Goal: Task Accomplishment & Management: Manage account settings

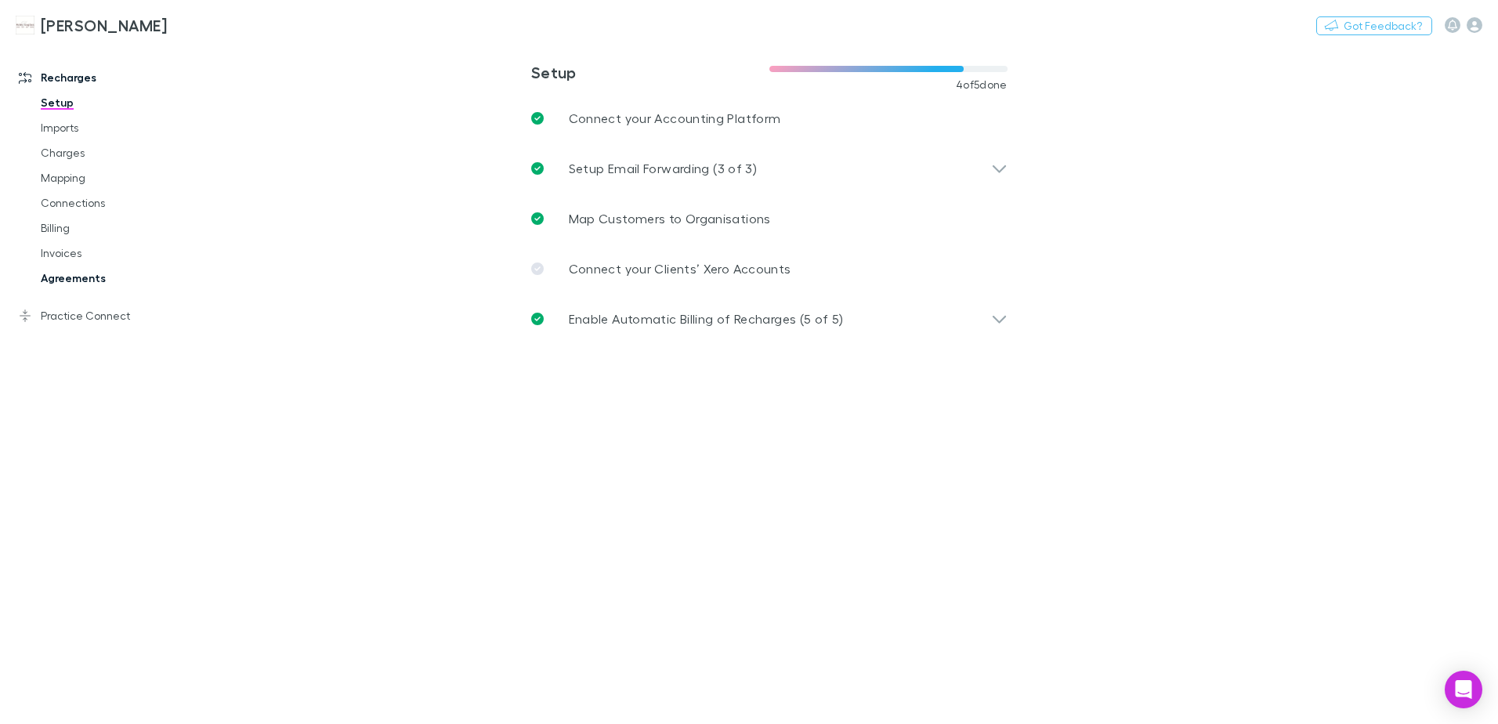
click at [90, 278] on link "Agreements" at bounding box center [118, 278] width 186 height 25
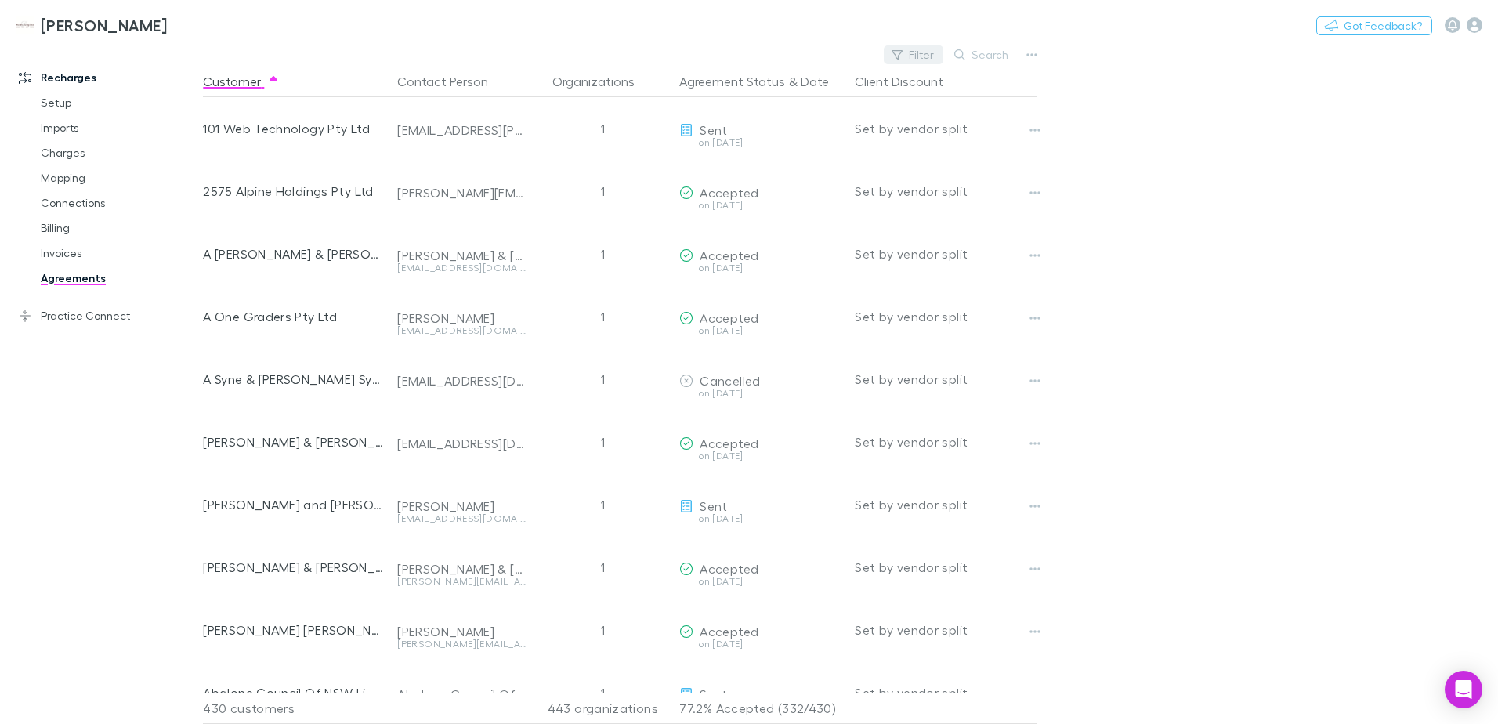
click at [925, 60] on button "Filter" at bounding box center [914, 54] width 60 height 19
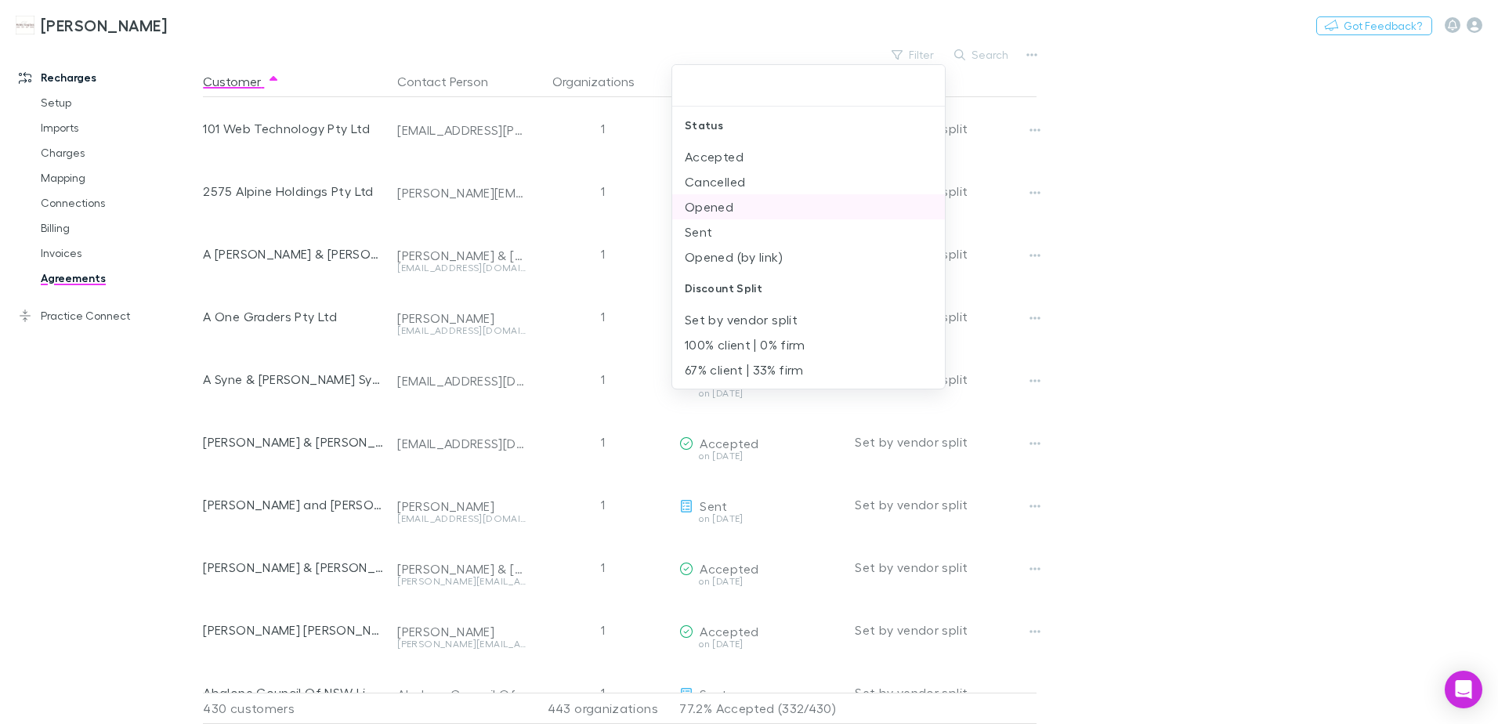
click at [734, 212] on li "Opened" at bounding box center [808, 206] width 273 height 25
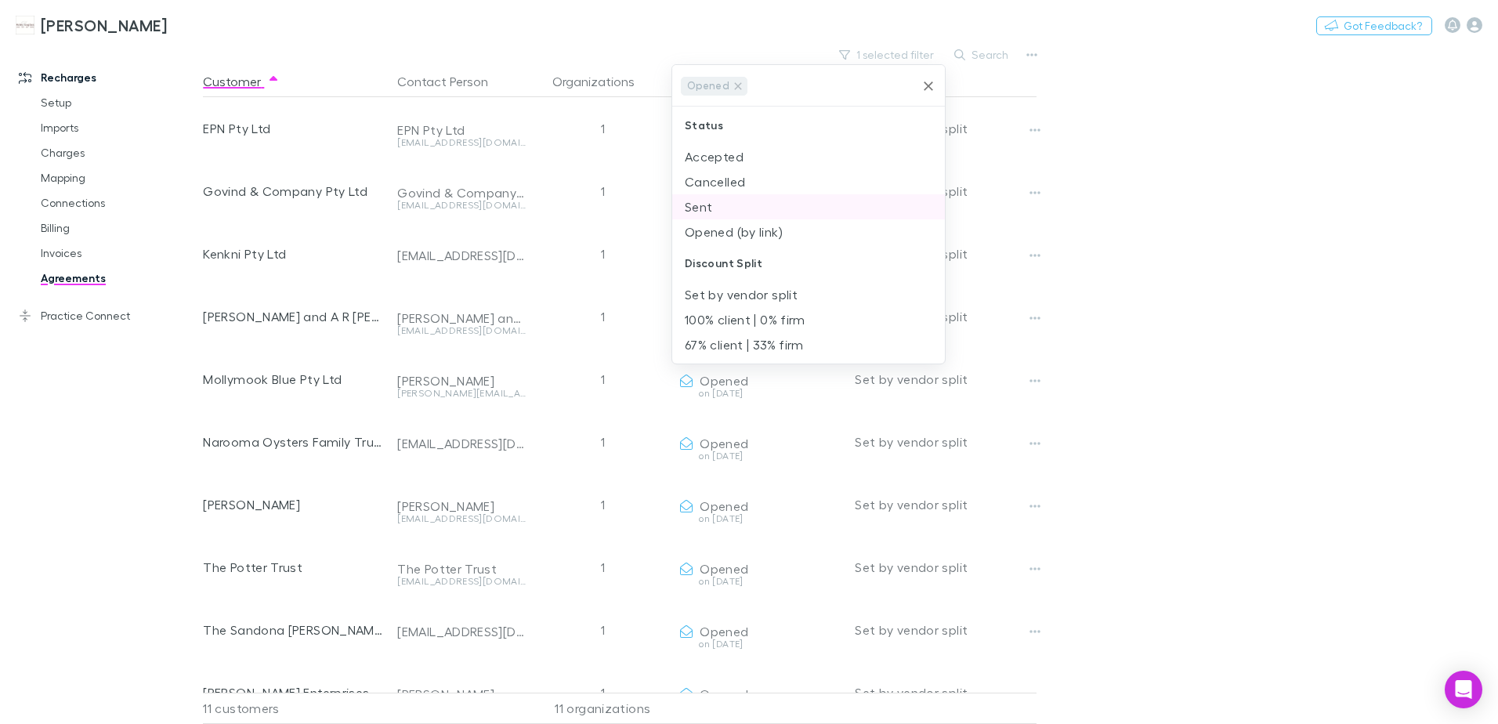
click at [721, 208] on li "Sent" at bounding box center [808, 206] width 273 height 25
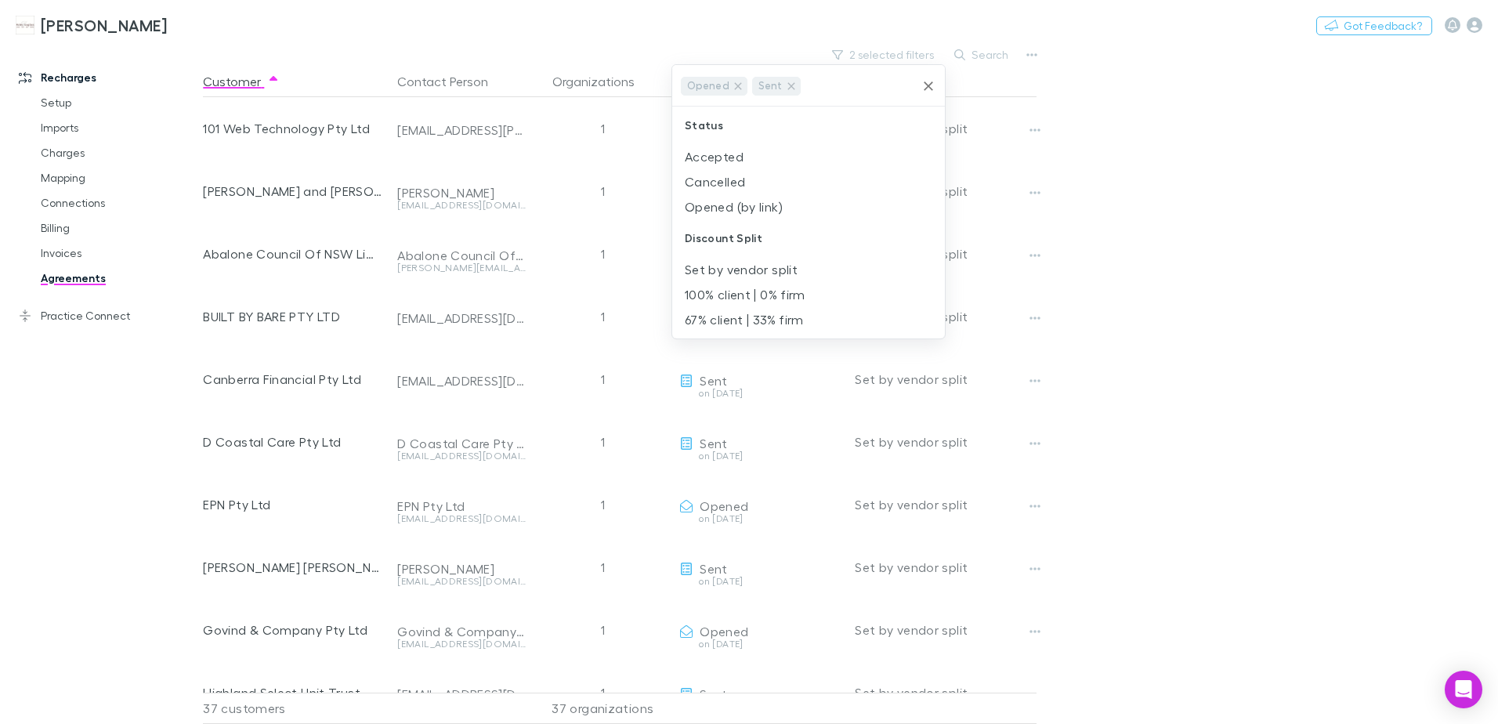
click at [1233, 362] on div at bounding box center [749, 362] width 1498 height 724
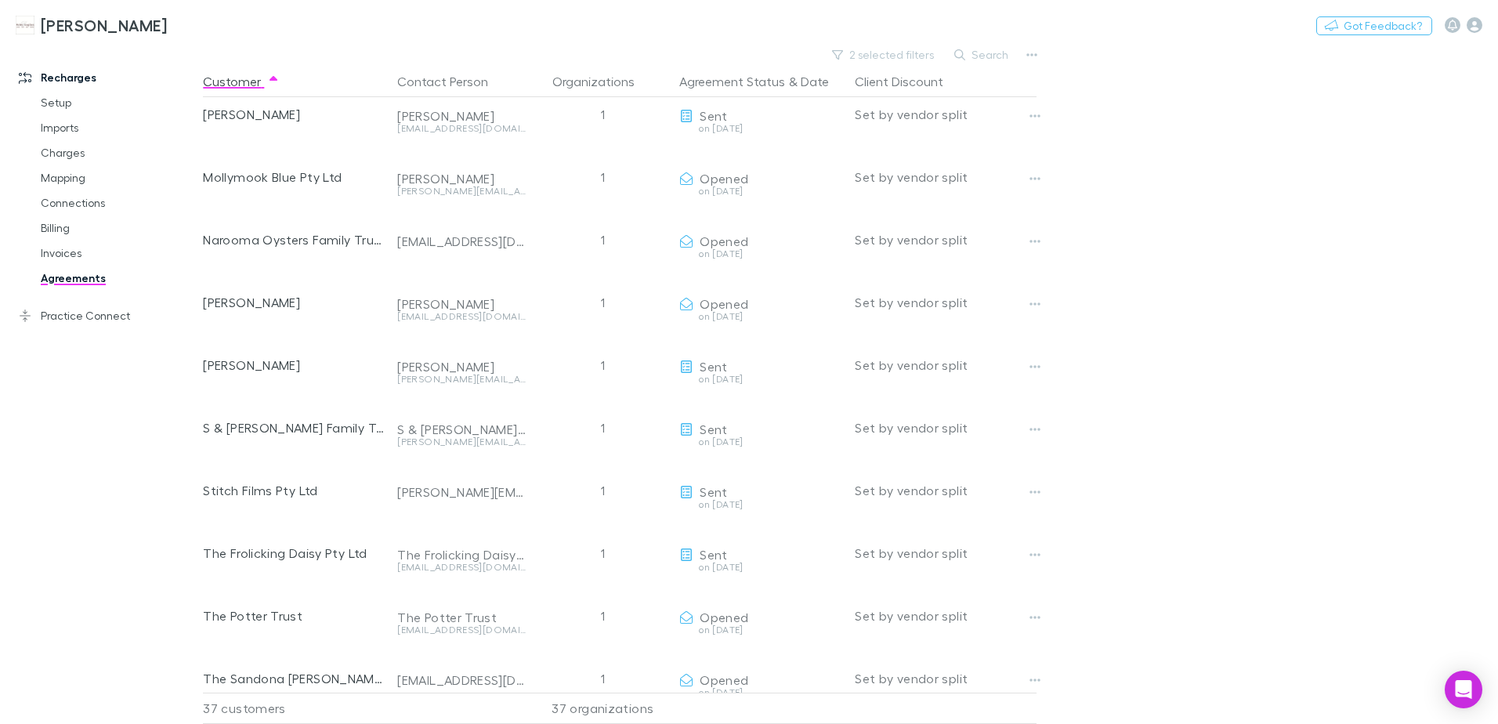
scroll to position [1332, 0]
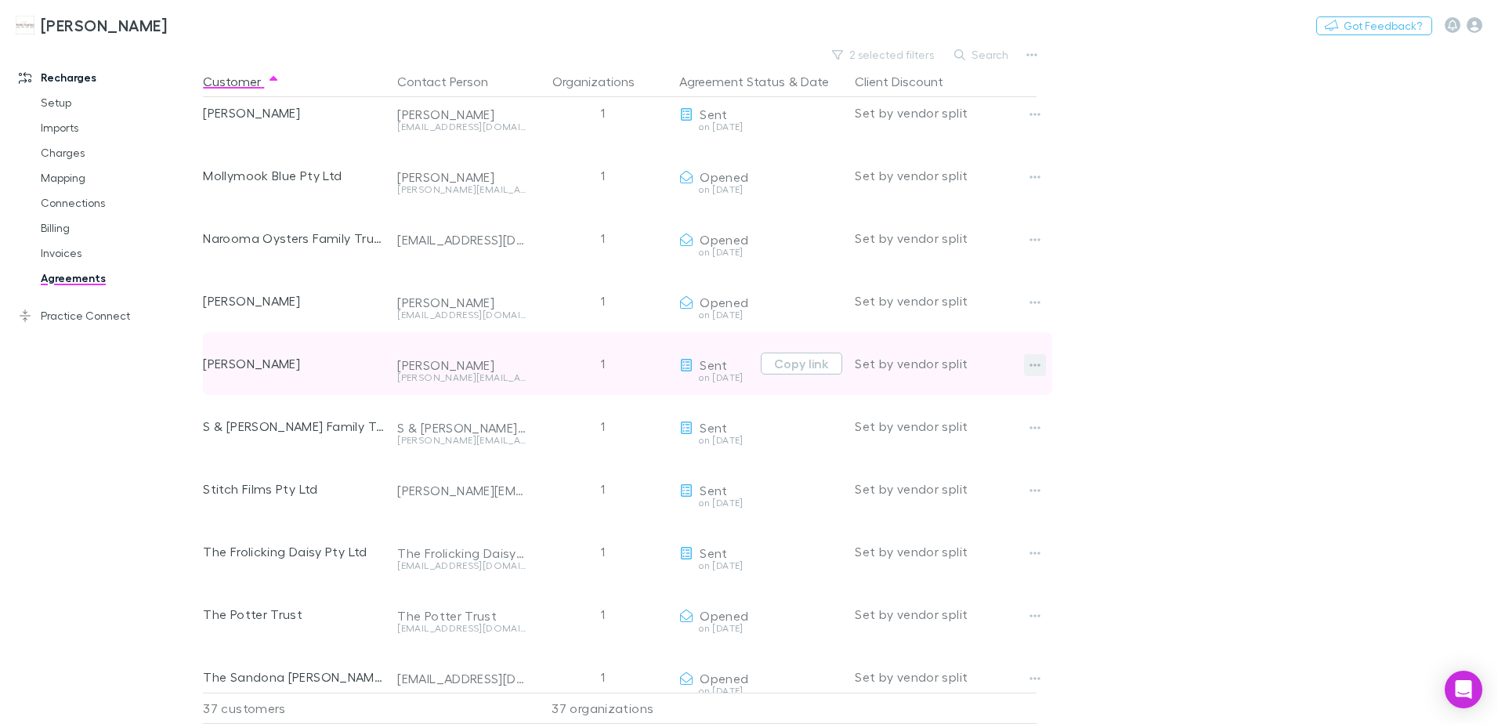
click at [1026, 368] on button "button" at bounding box center [1035, 365] width 22 height 22
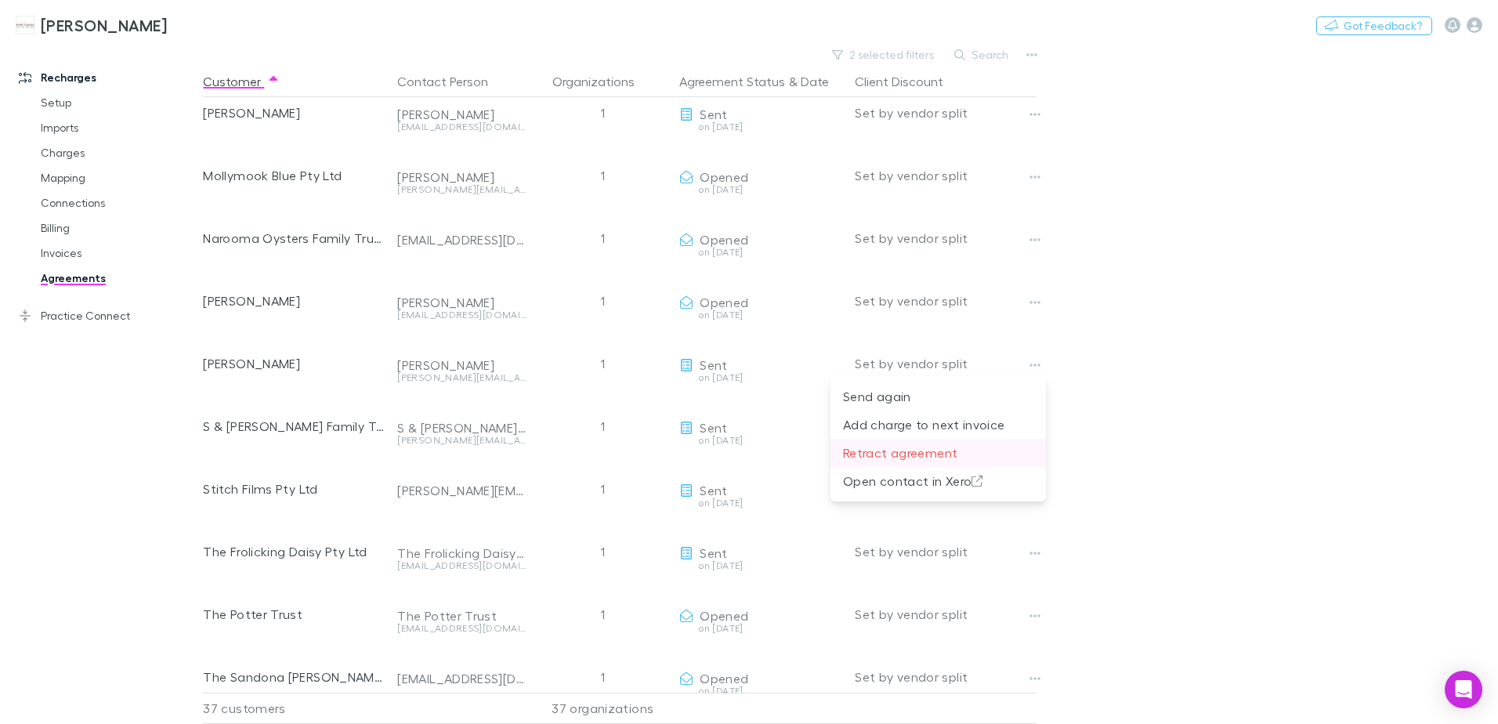
click at [899, 451] on p "Retract agreement" at bounding box center [938, 453] width 190 height 19
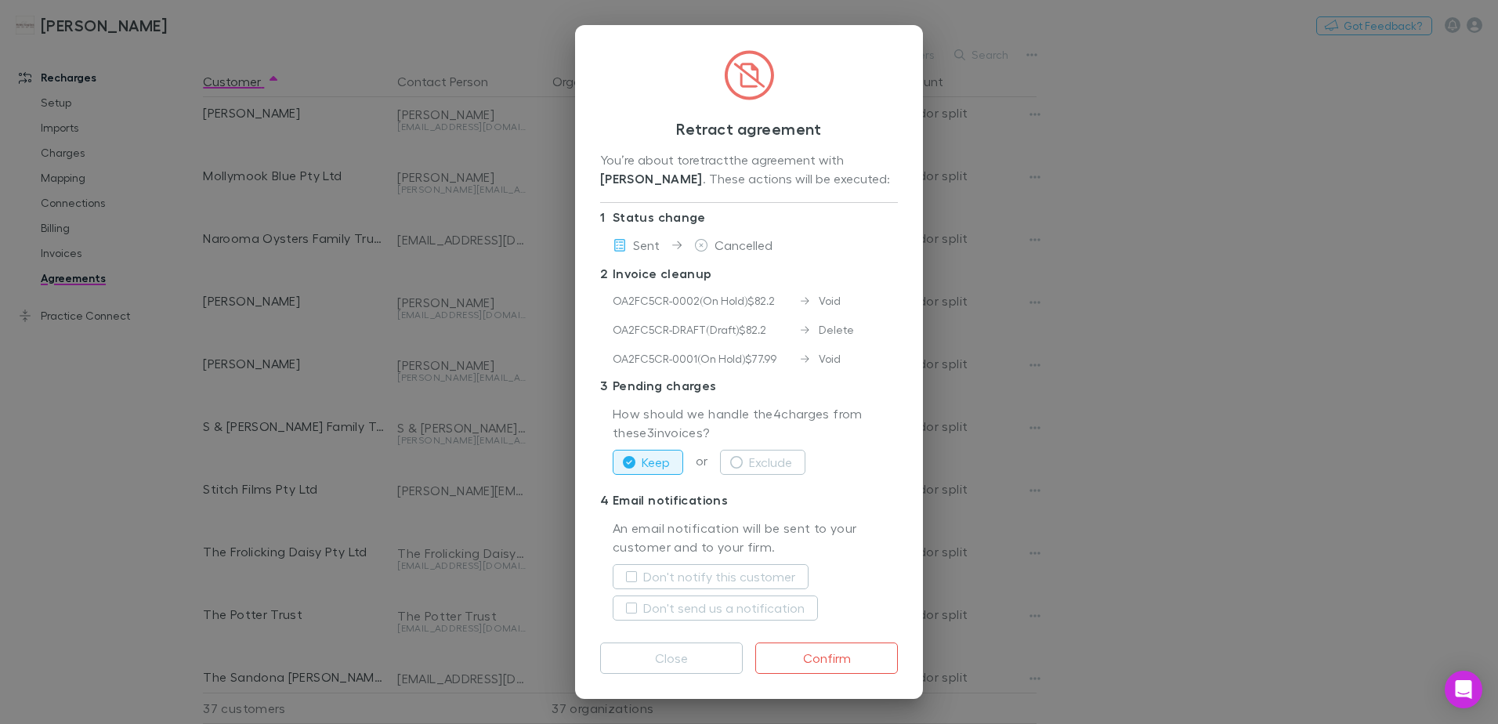
scroll to position [14, 0]
click at [824, 654] on button "Confirm" at bounding box center [826, 658] width 143 height 31
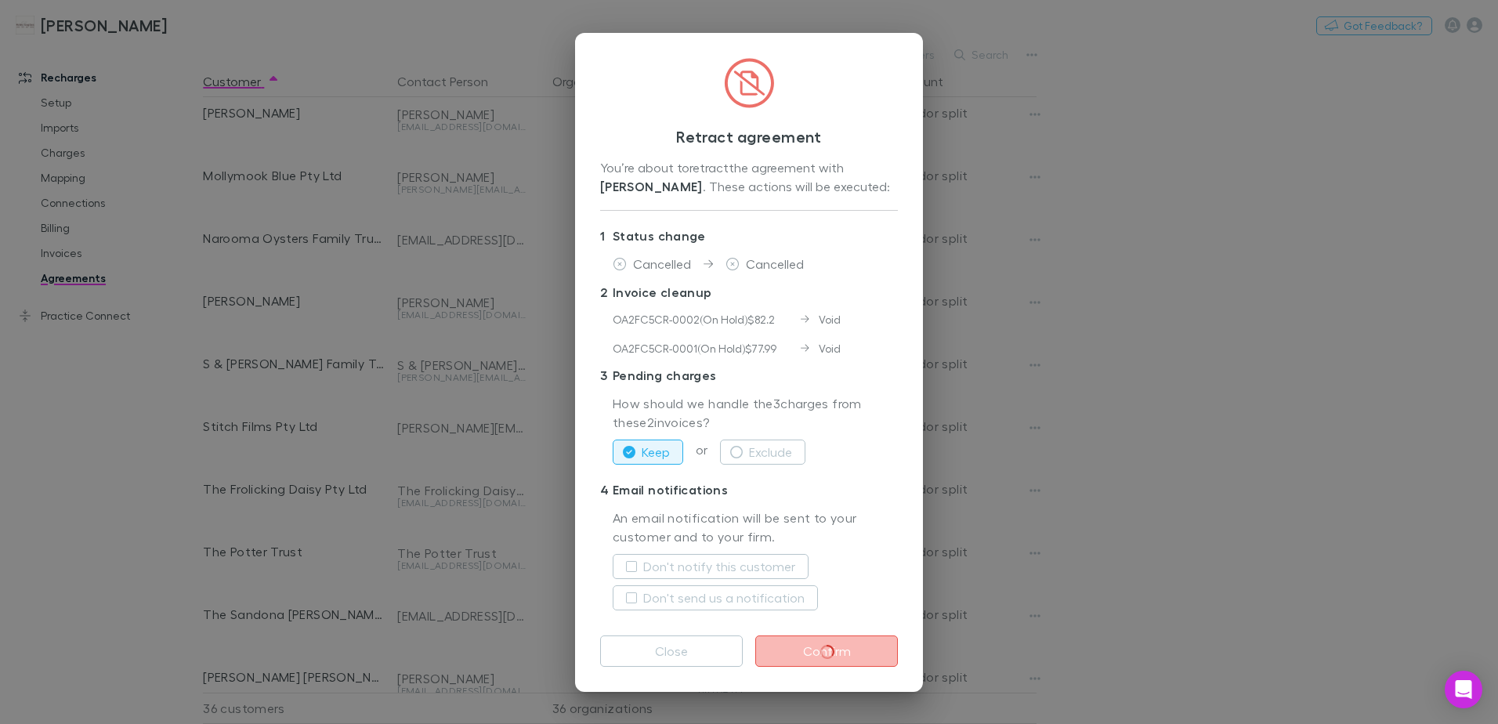
scroll to position [0, 0]
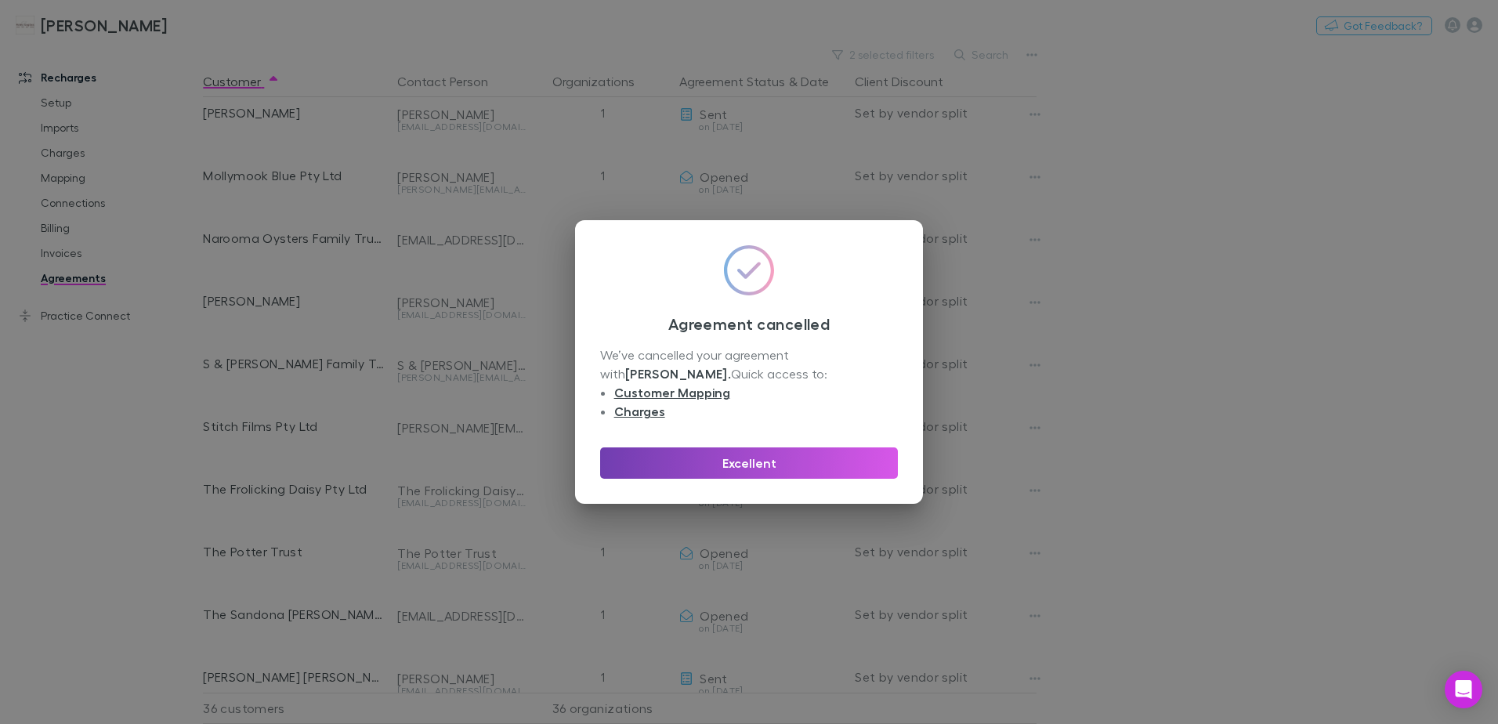
click at [802, 465] on button "Excellent" at bounding box center [749, 462] width 298 height 31
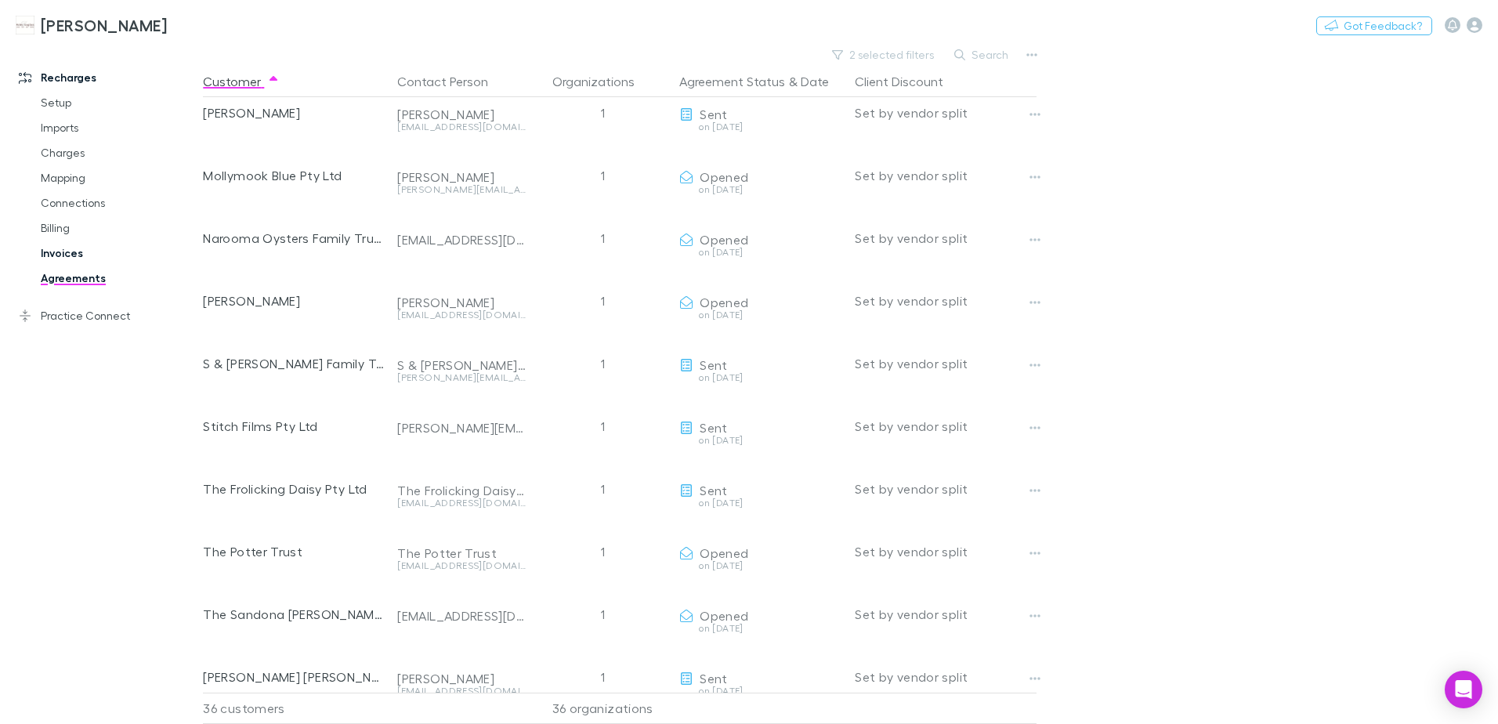
click at [83, 251] on link "Invoices" at bounding box center [118, 253] width 186 height 25
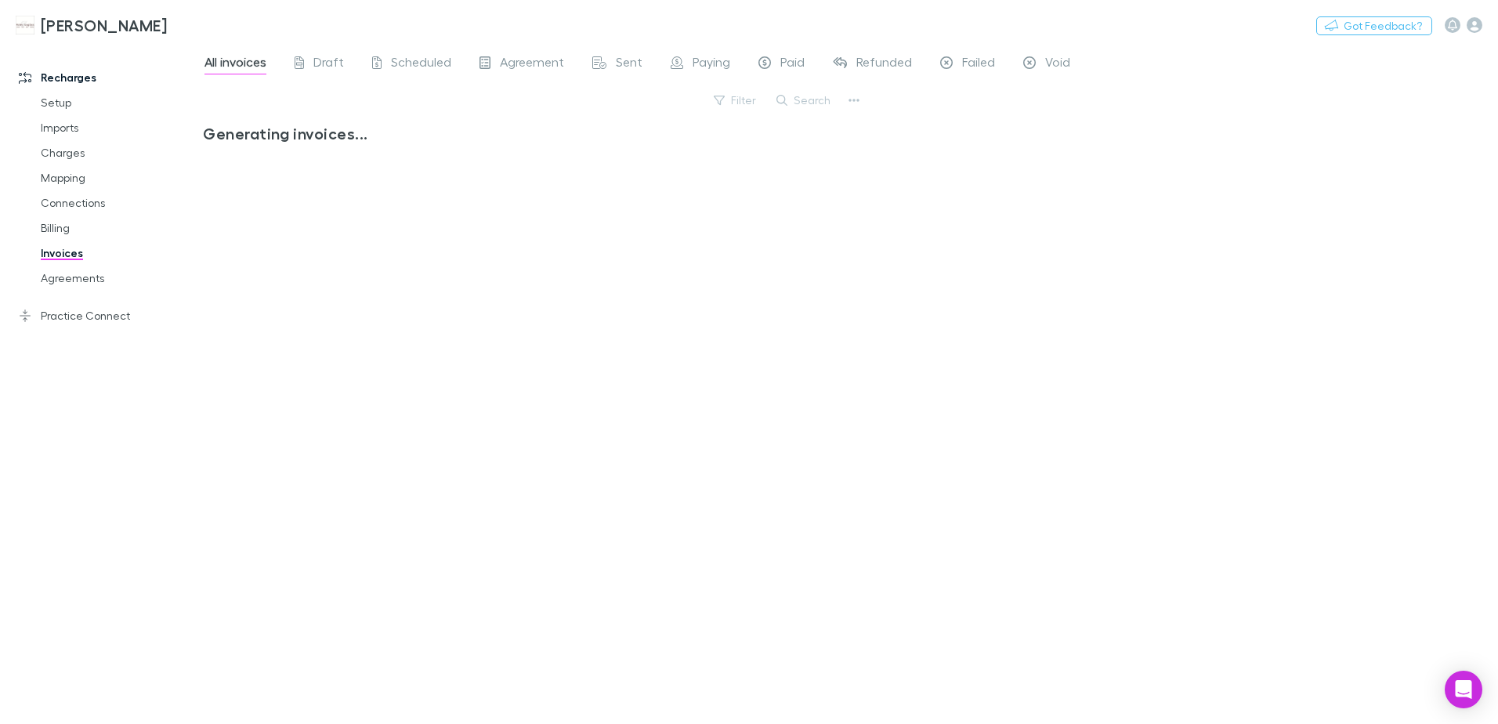
click at [797, 104] on button "Search" at bounding box center [804, 100] width 71 height 19
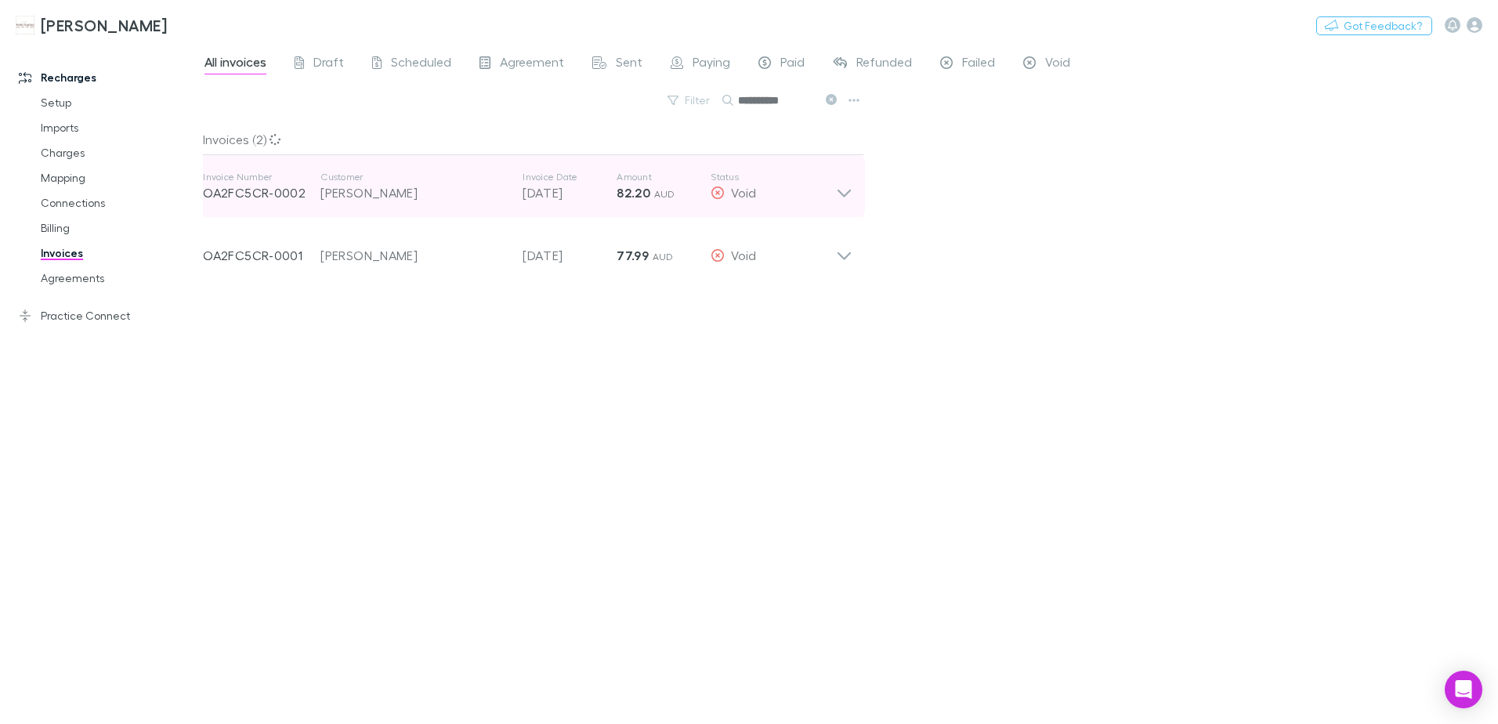
type input "**********"
click at [839, 202] on div "Invoice Number OA2FC5CR-0002 Customer [PERSON_NAME] Invoice Date [DATE] Amount …" at bounding box center [527, 186] width 675 height 63
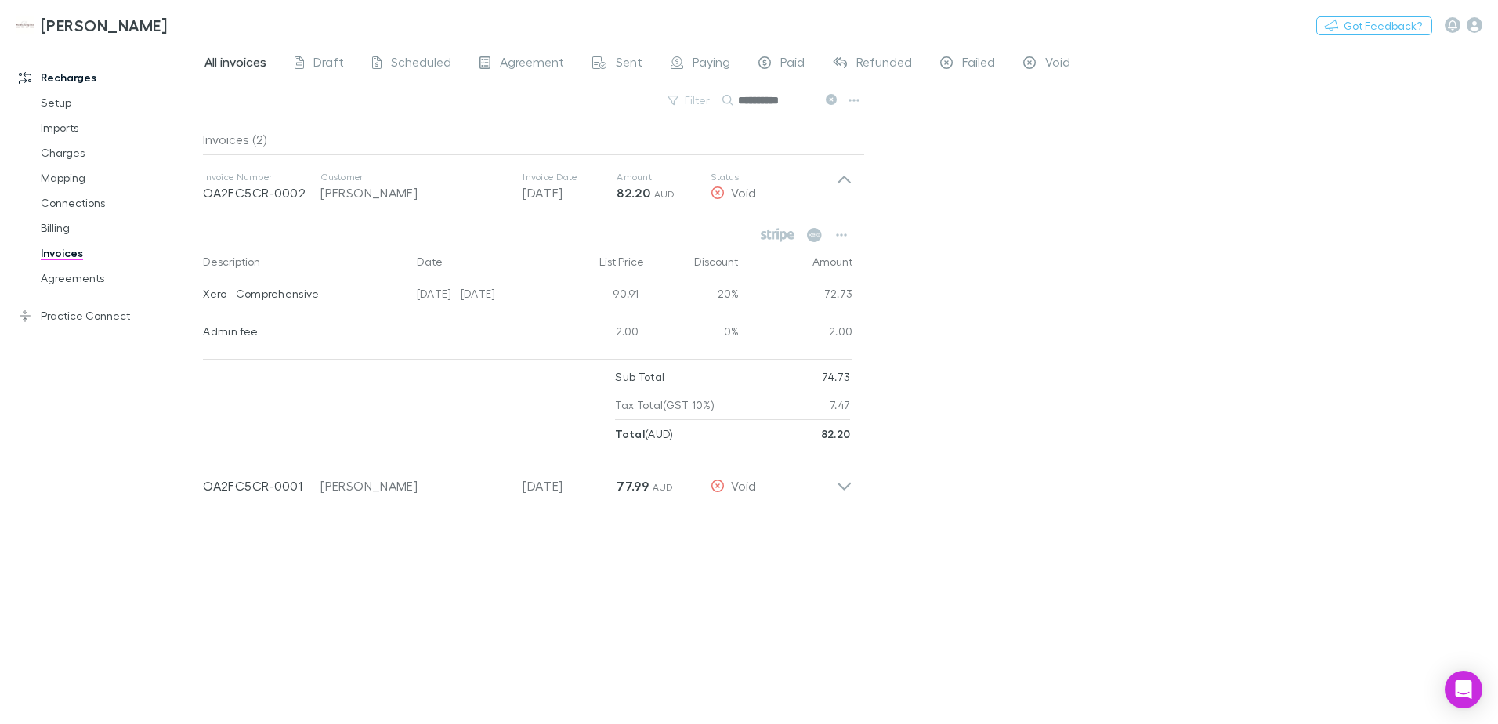
click at [1009, 282] on div "**********" at bounding box center [850, 384] width 1295 height 680
click at [60, 281] on link "Agreements" at bounding box center [118, 278] width 186 height 25
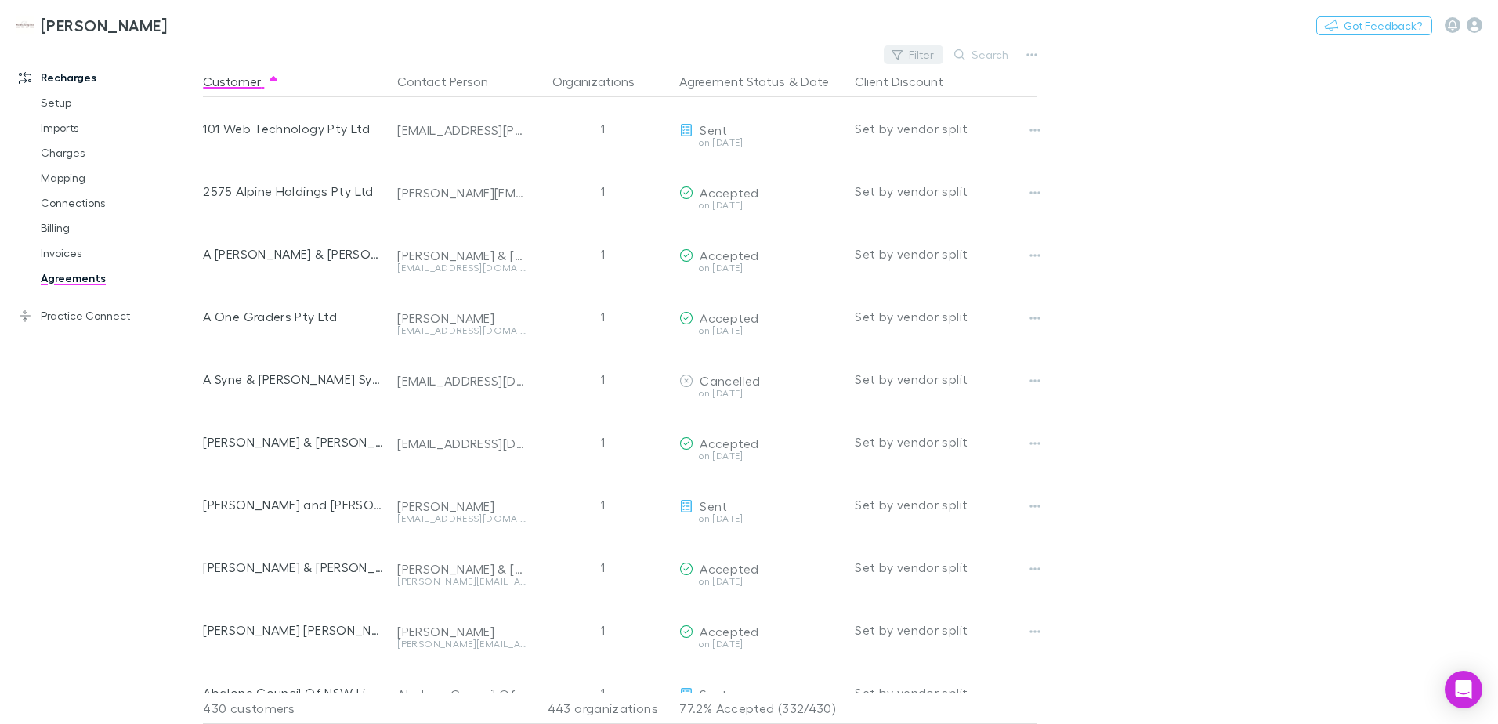
click at [921, 59] on button "Filter" at bounding box center [914, 54] width 60 height 19
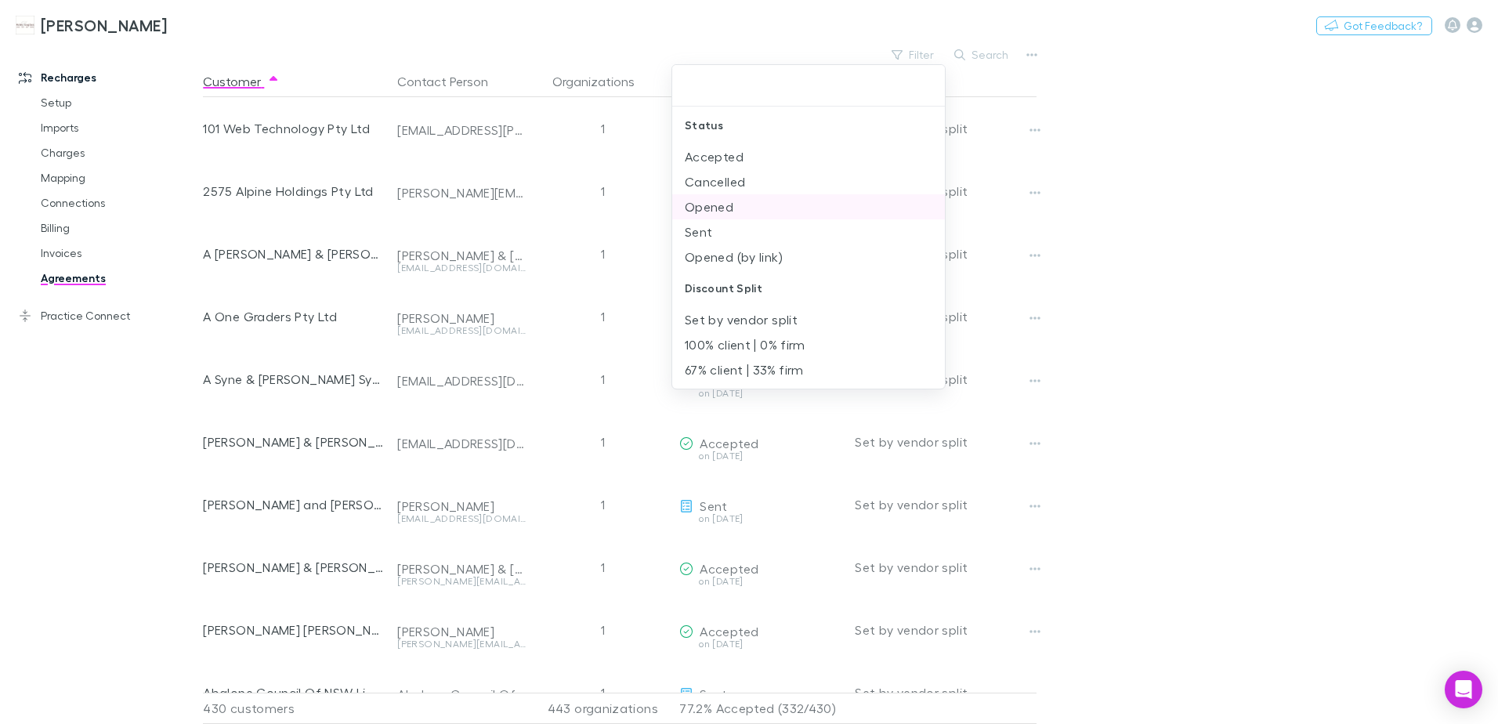
click at [725, 209] on li "Opened" at bounding box center [808, 206] width 273 height 25
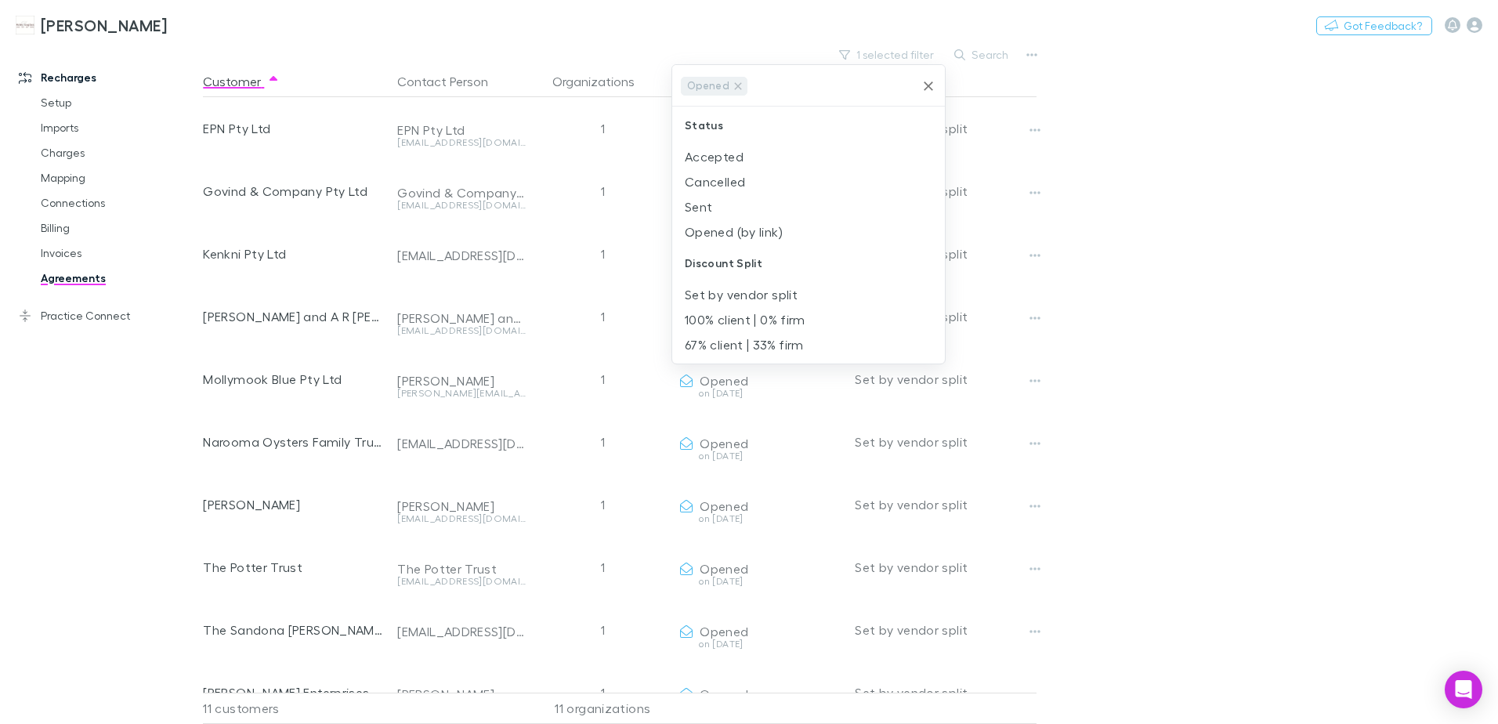
click at [725, 209] on li "Sent" at bounding box center [808, 206] width 273 height 25
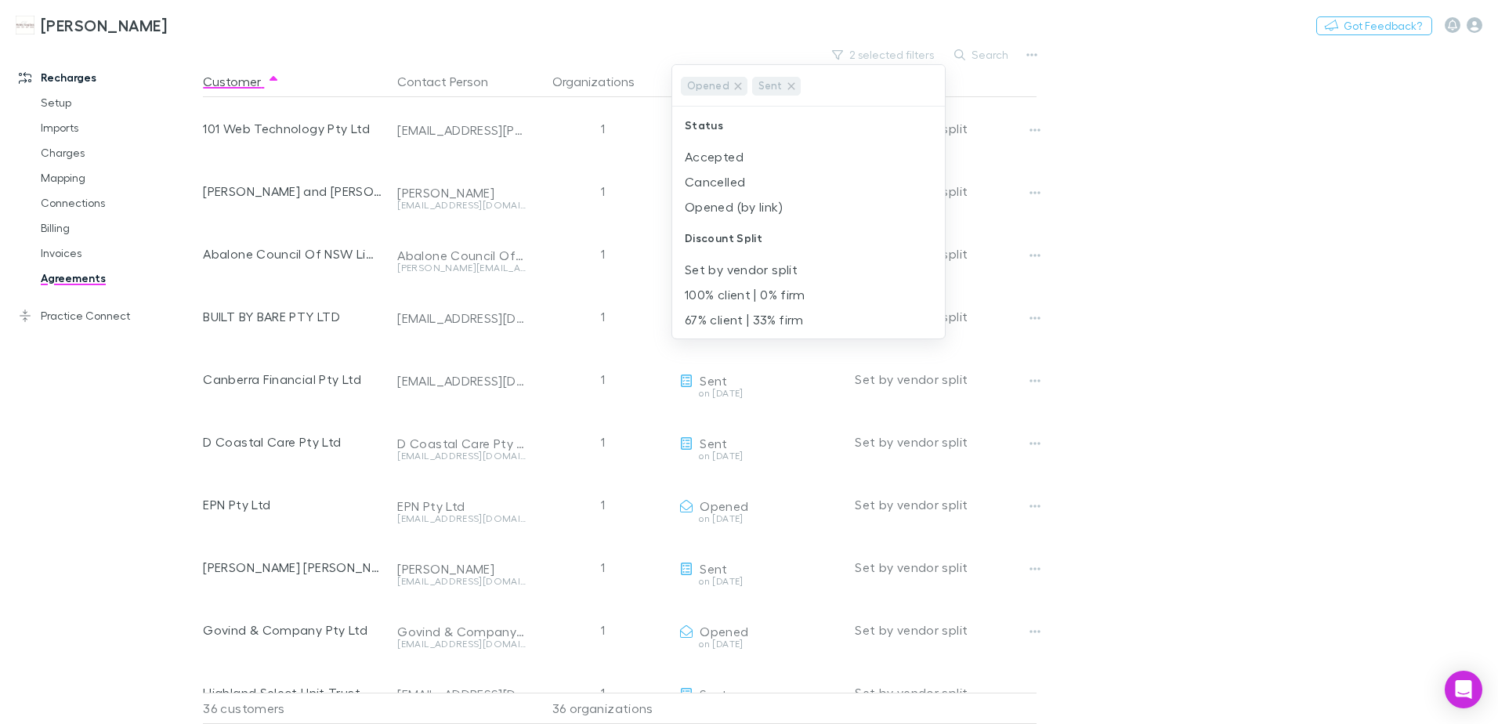
click at [1081, 224] on div at bounding box center [749, 362] width 1498 height 724
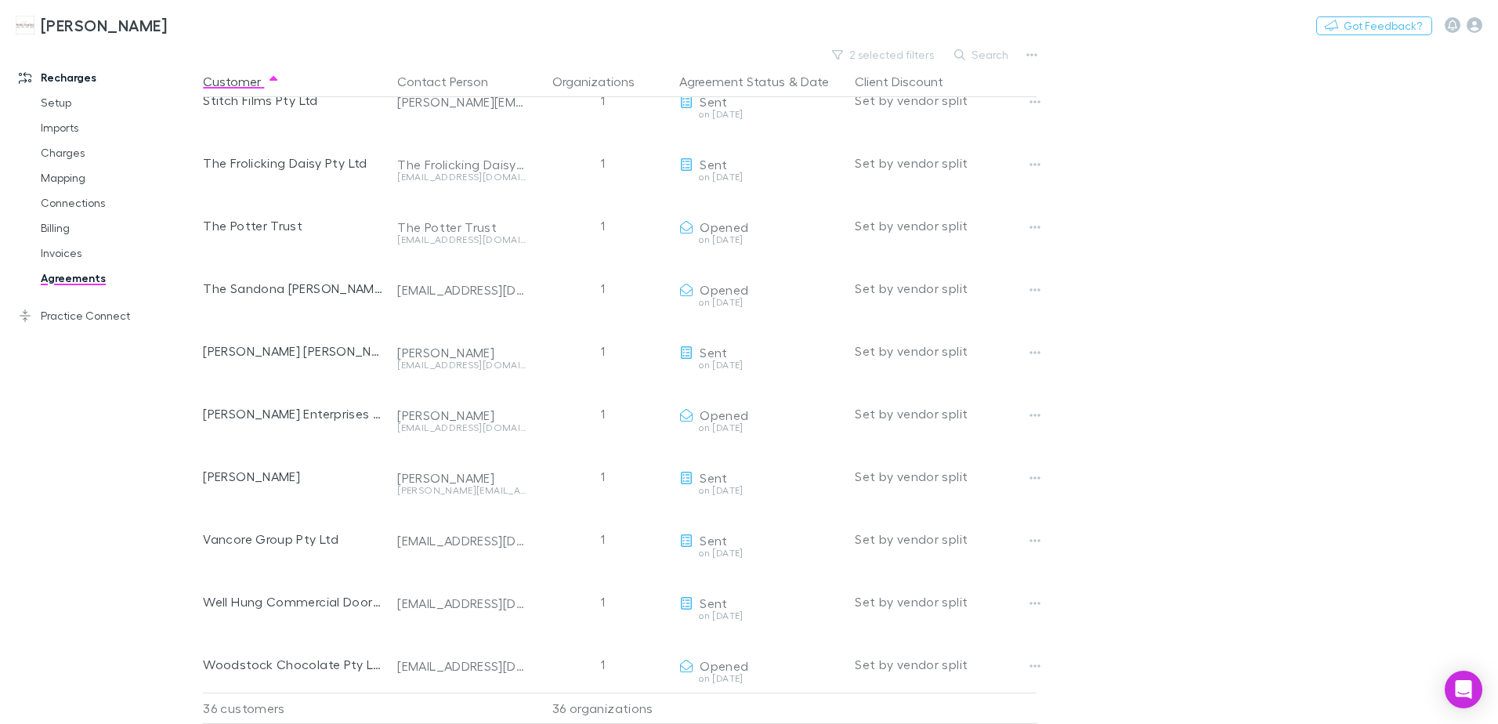
scroll to position [1674, 0]
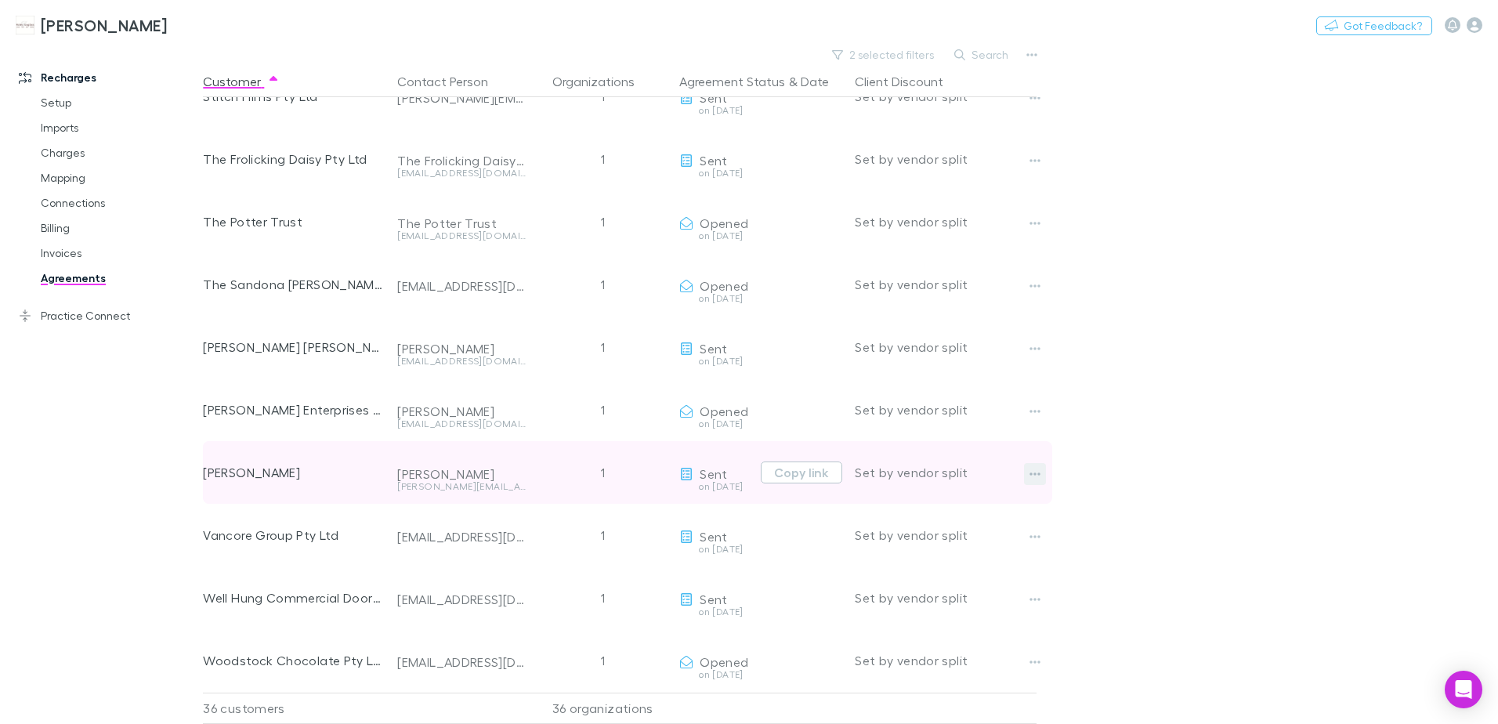
click at [1037, 468] on icon "button" at bounding box center [1035, 474] width 11 height 13
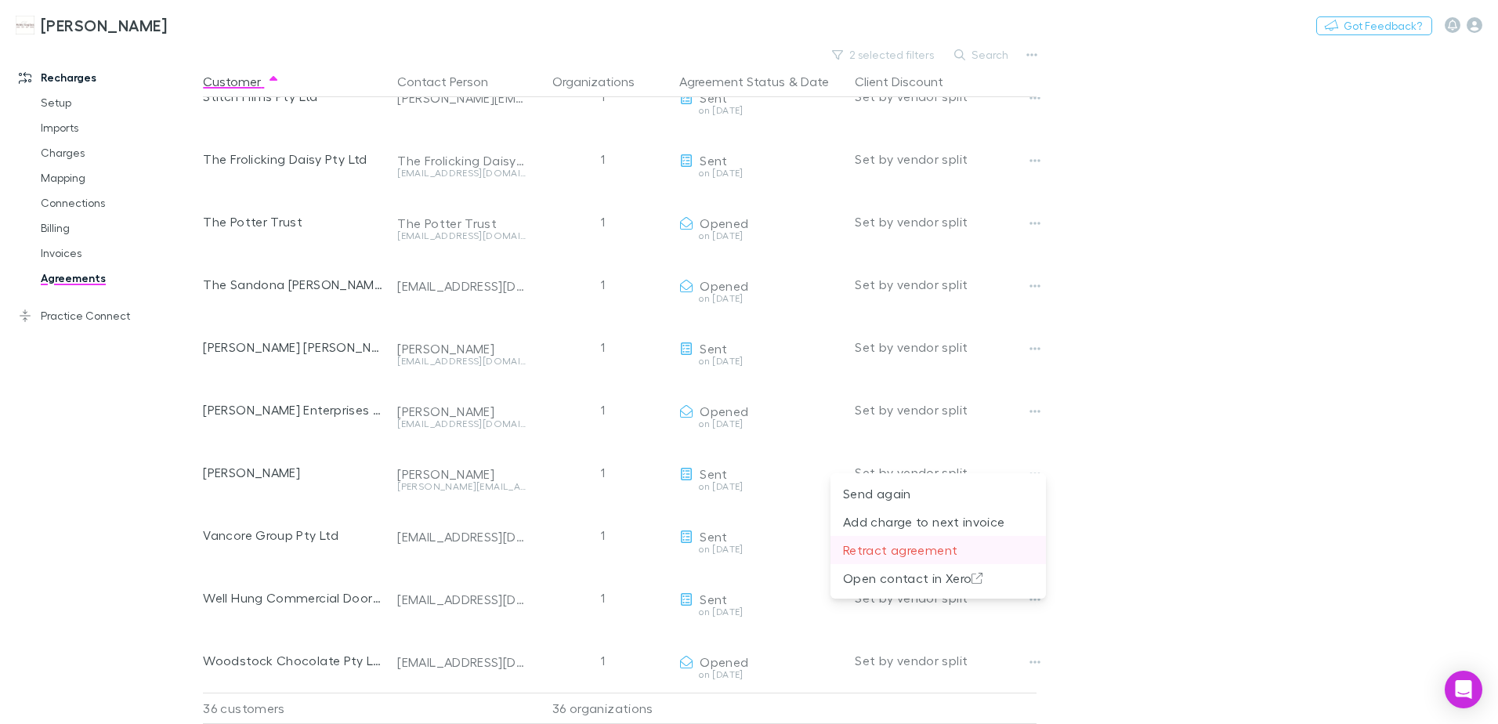
click at [928, 549] on p "Retract agreement" at bounding box center [938, 550] width 190 height 19
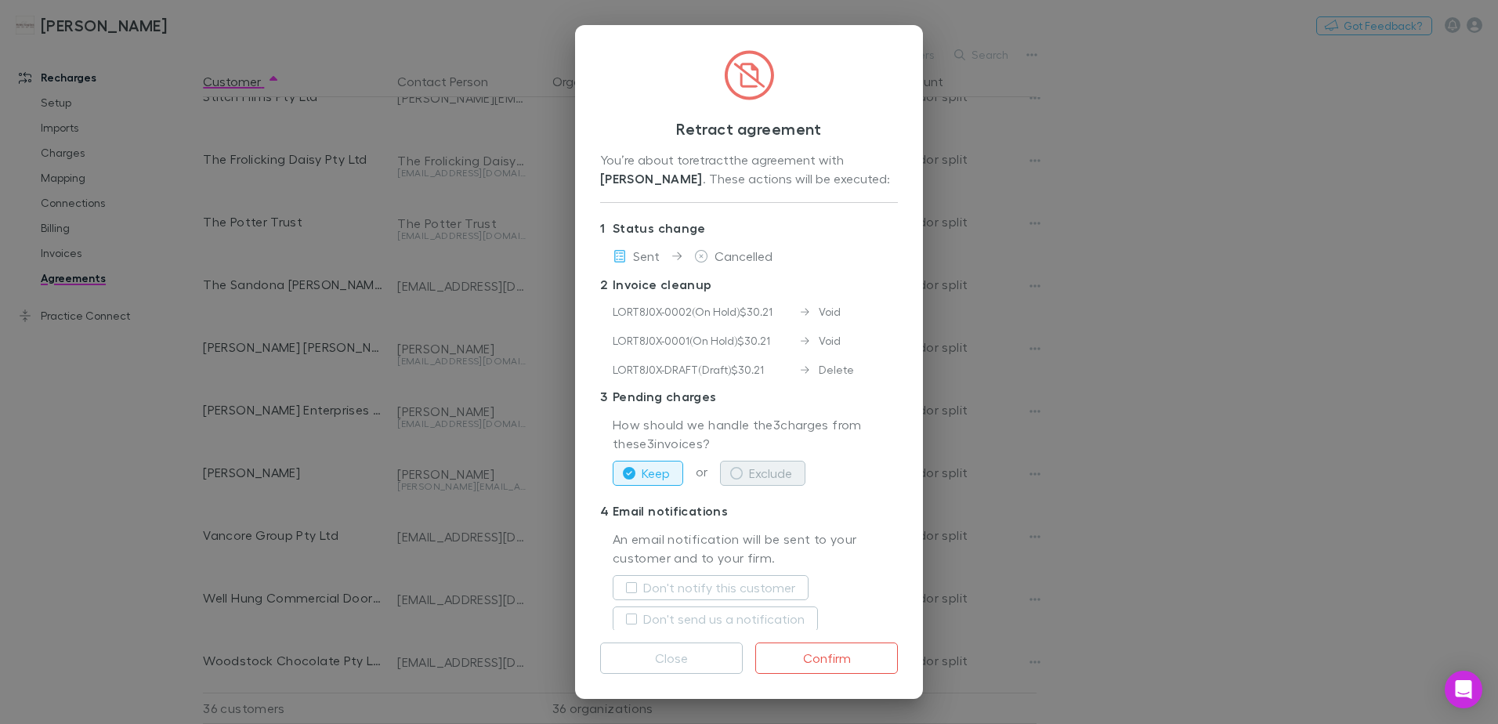
click at [735, 468] on icon "button" at bounding box center [736, 473] width 13 height 13
click at [635, 475] on button "Keep" at bounding box center [648, 473] width 71 height 25
click at [740, 476] on icon "button" at bounding box center [736, 473] width 13 height 13
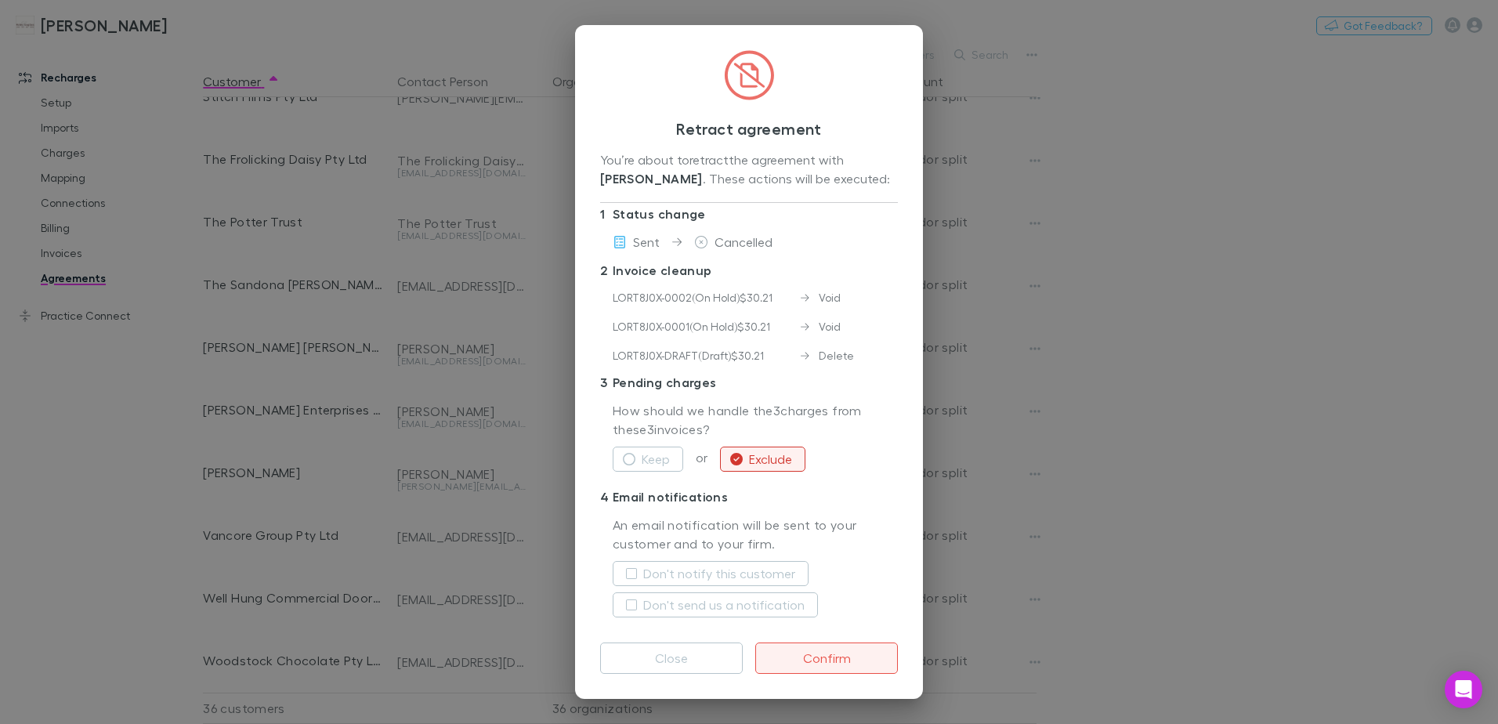
click at [825, 657] on button "Confirm" at bounding box center [826, 658] width 143 height 31
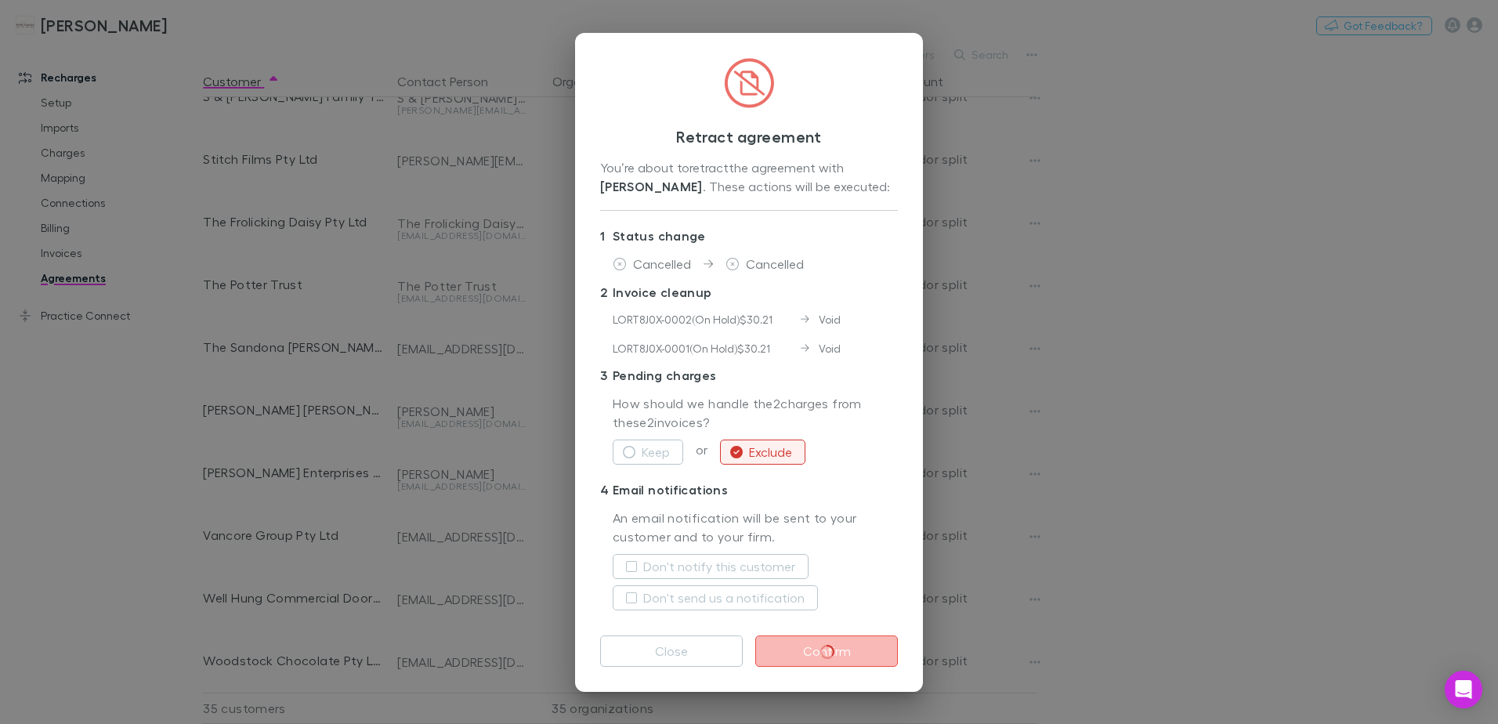
scroll to position [0, 0]
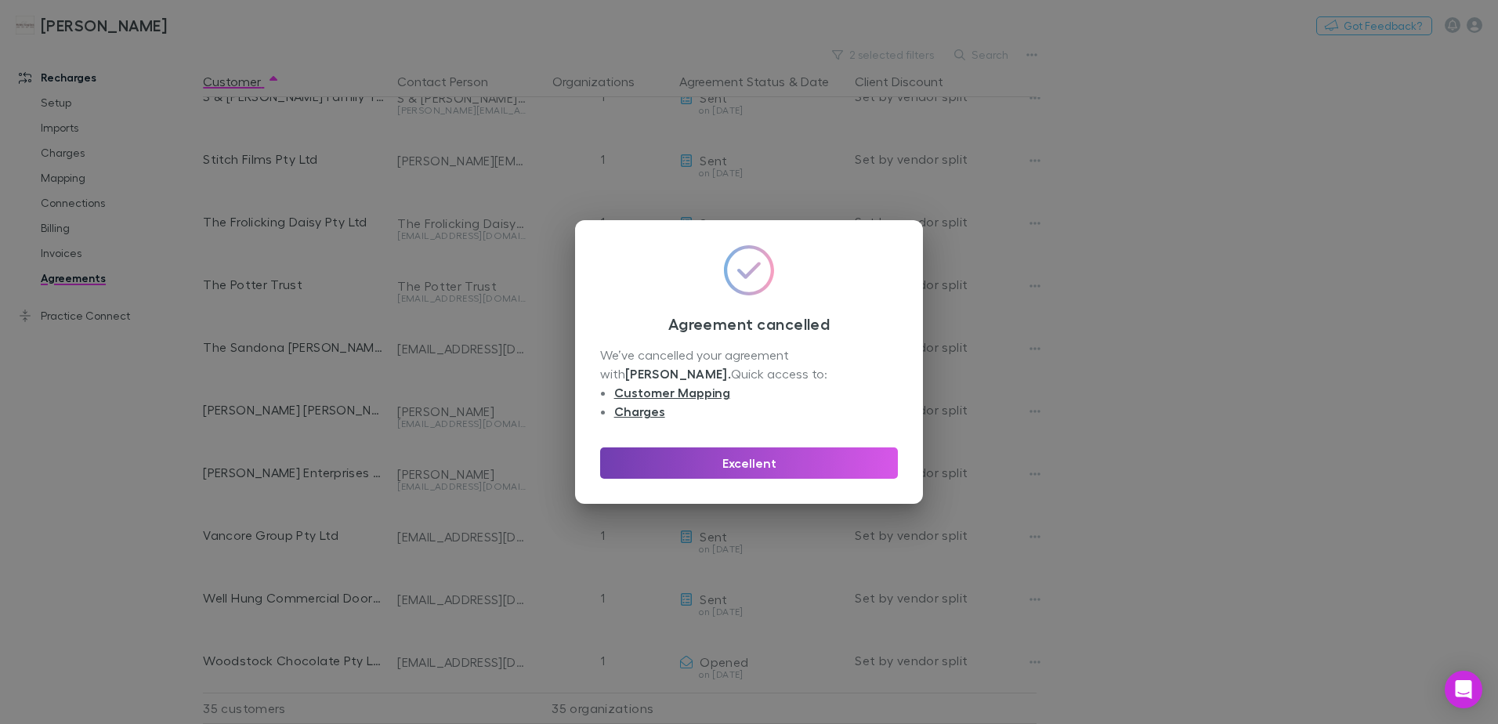
click at [789, 455] on button "Excellent" at bounding box center [749, 462] width 298 height 31
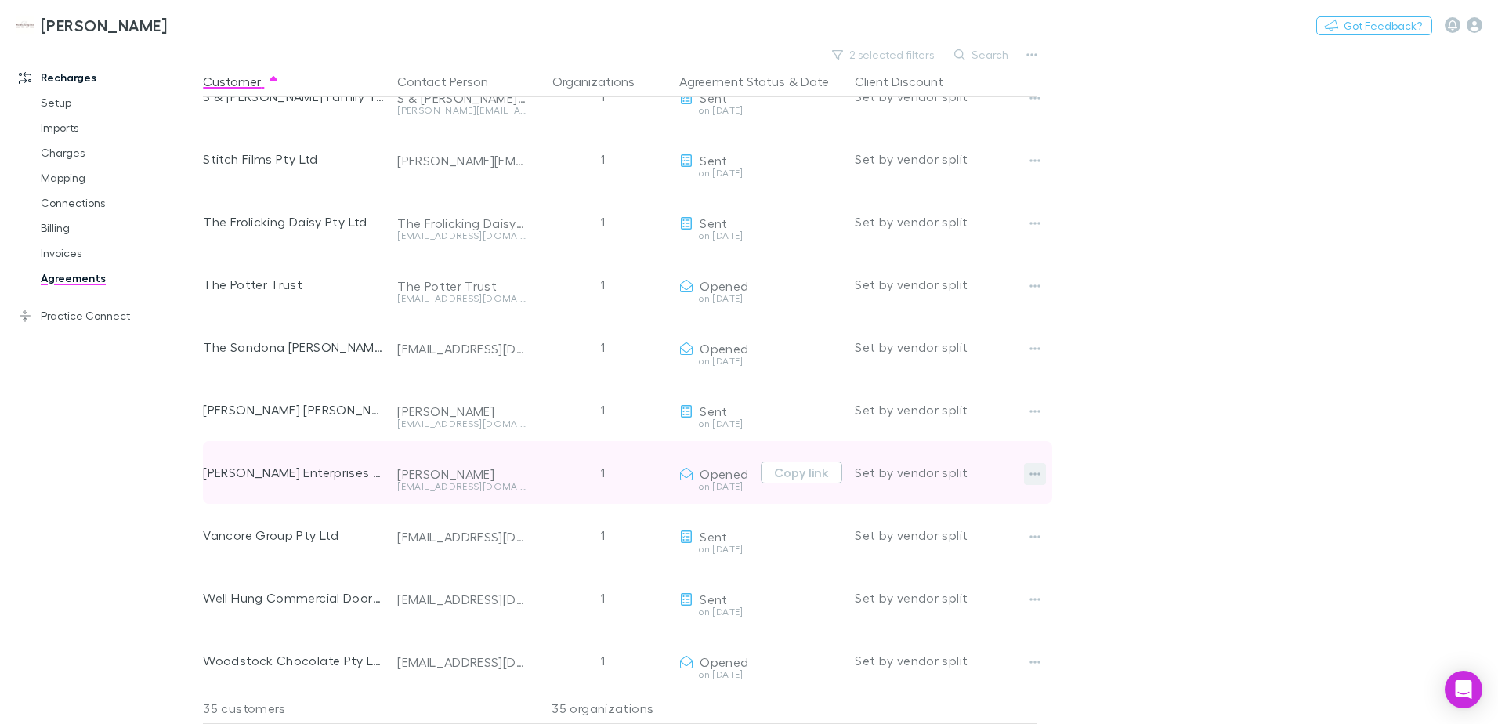
click at [1037, 468] on icon "button" at bounding box center [1035, 474] width 11 height 13
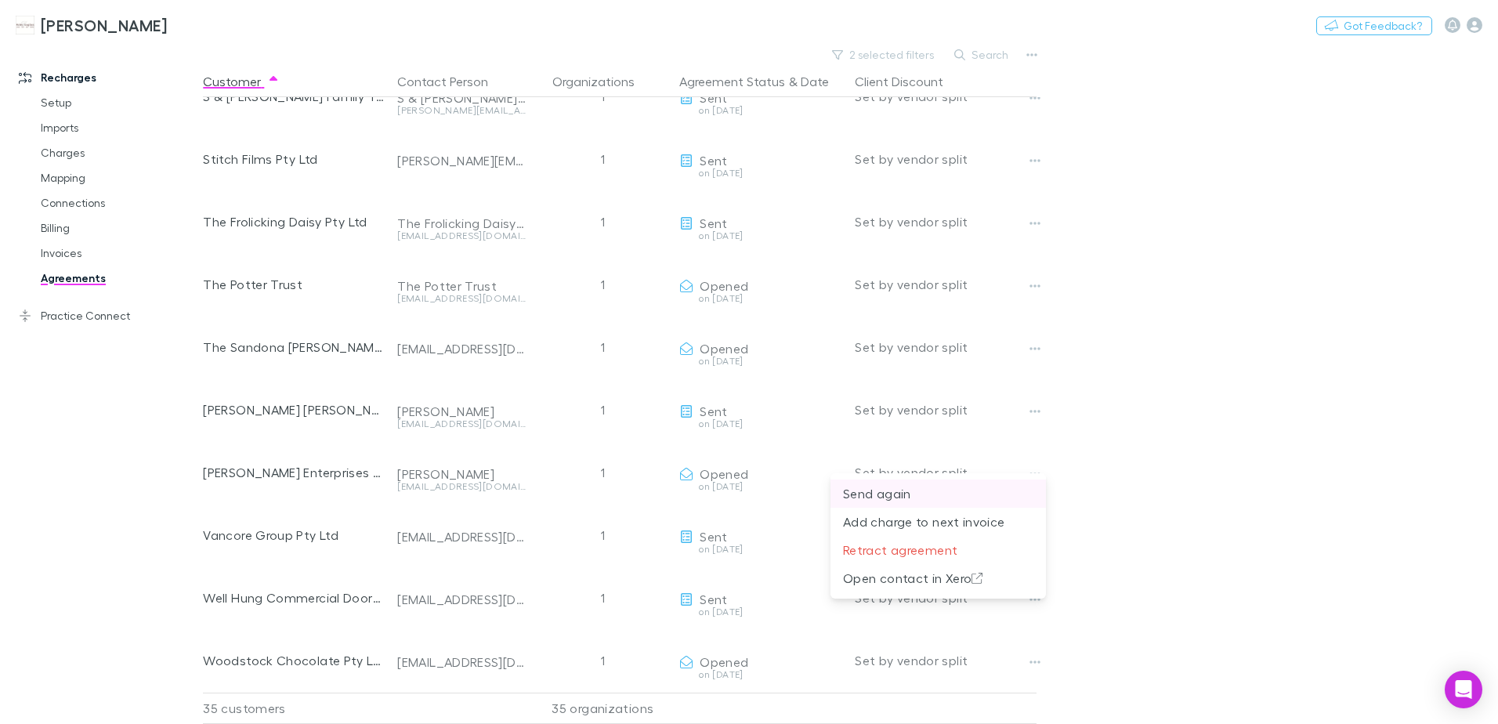
click at [906, 488] on p "Send again" at bounding box center [938, 493] width 190 height 19
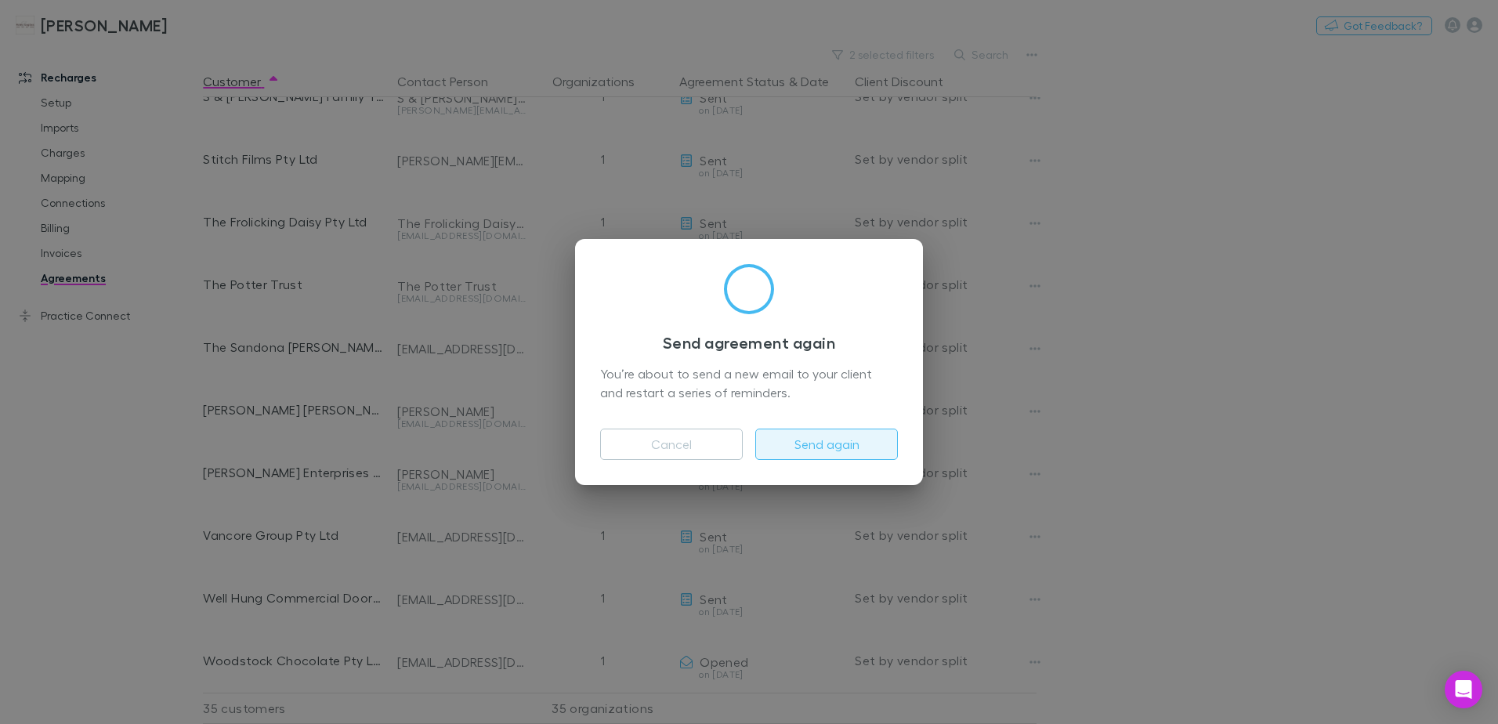
click at [846, 450] on button "Send again" at bounding box center [826, 444] width 143 height 31
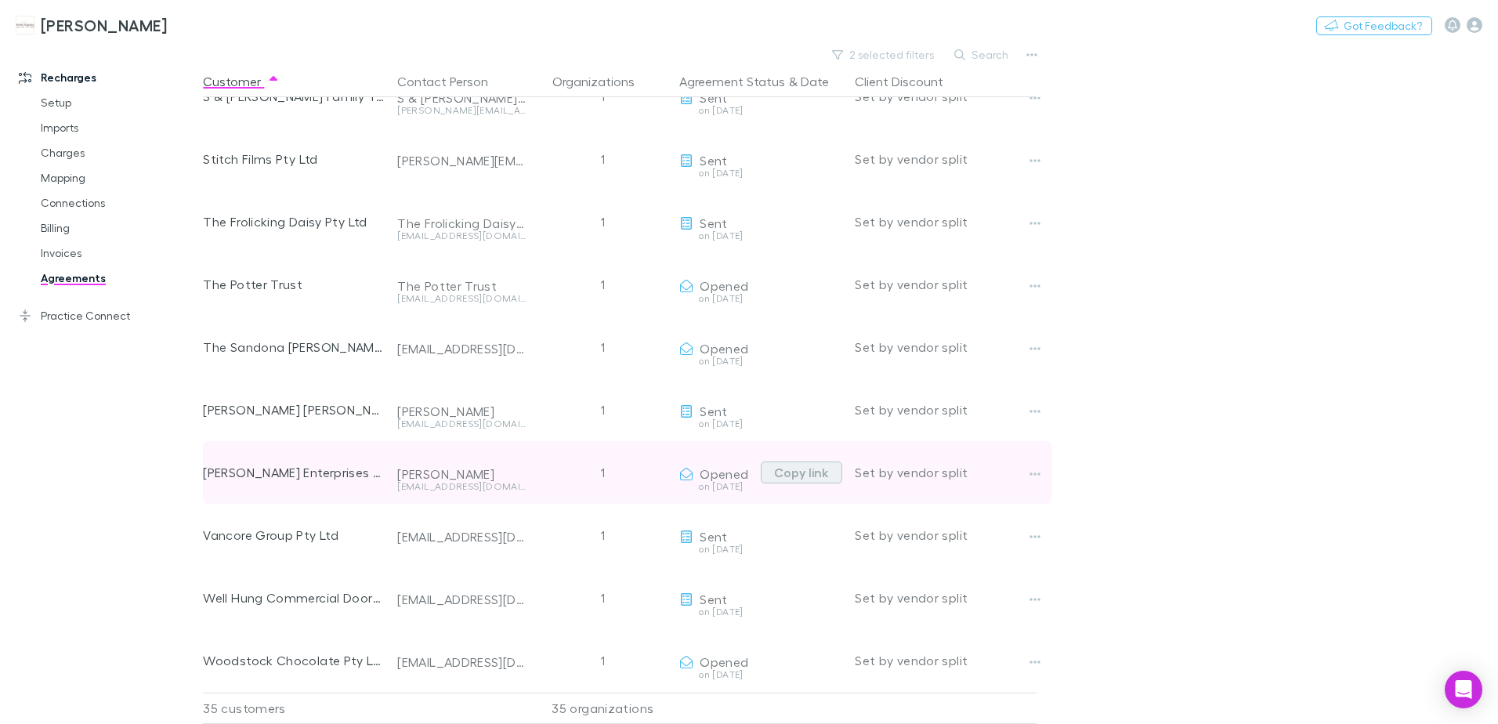
click at [797, 462] on button "Copy link" at bounding box center [801, 473] width 81 height 22
click at [809, 462] on button "Copy link" at bounding box center [801, 473] width 81 height 22
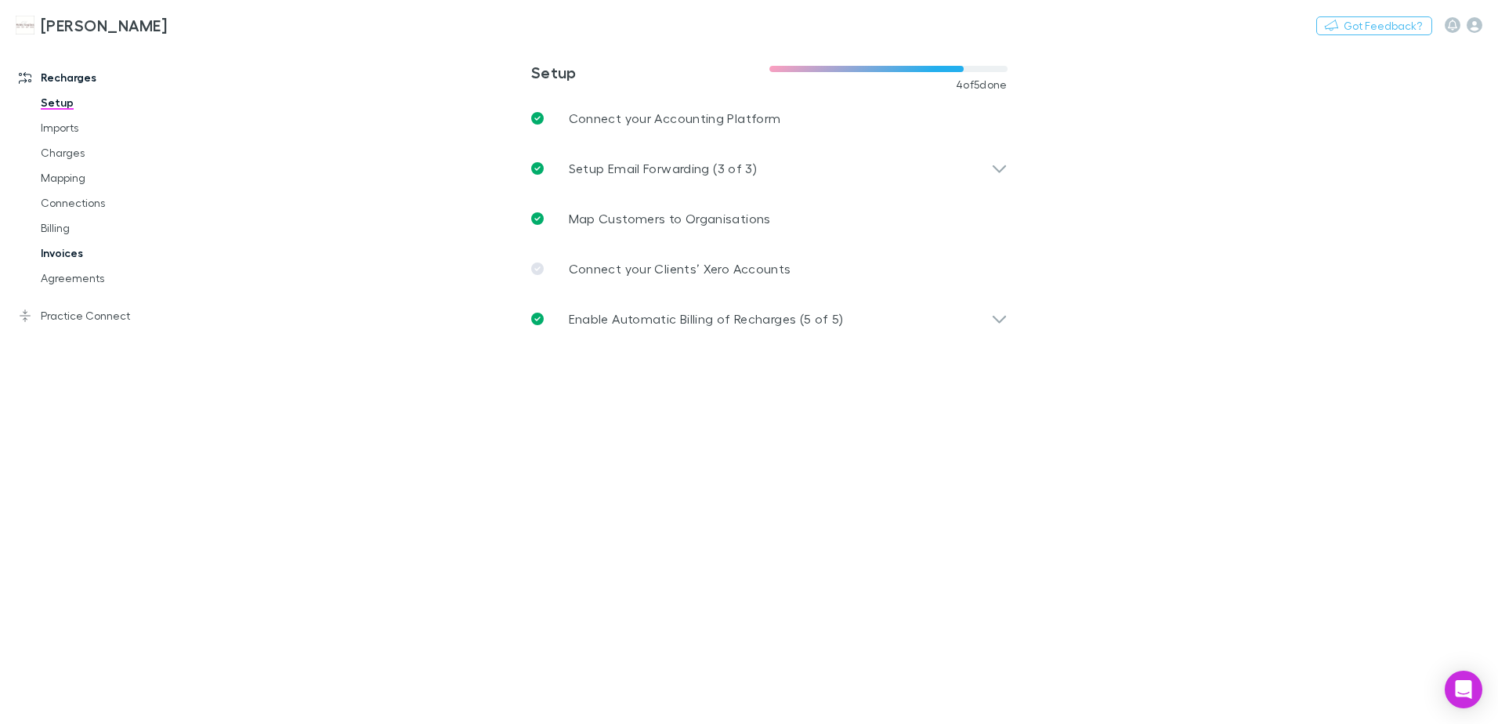
click at [69, 248] on link "Invoices" at bounding box center [118, 253] width 186 height 25
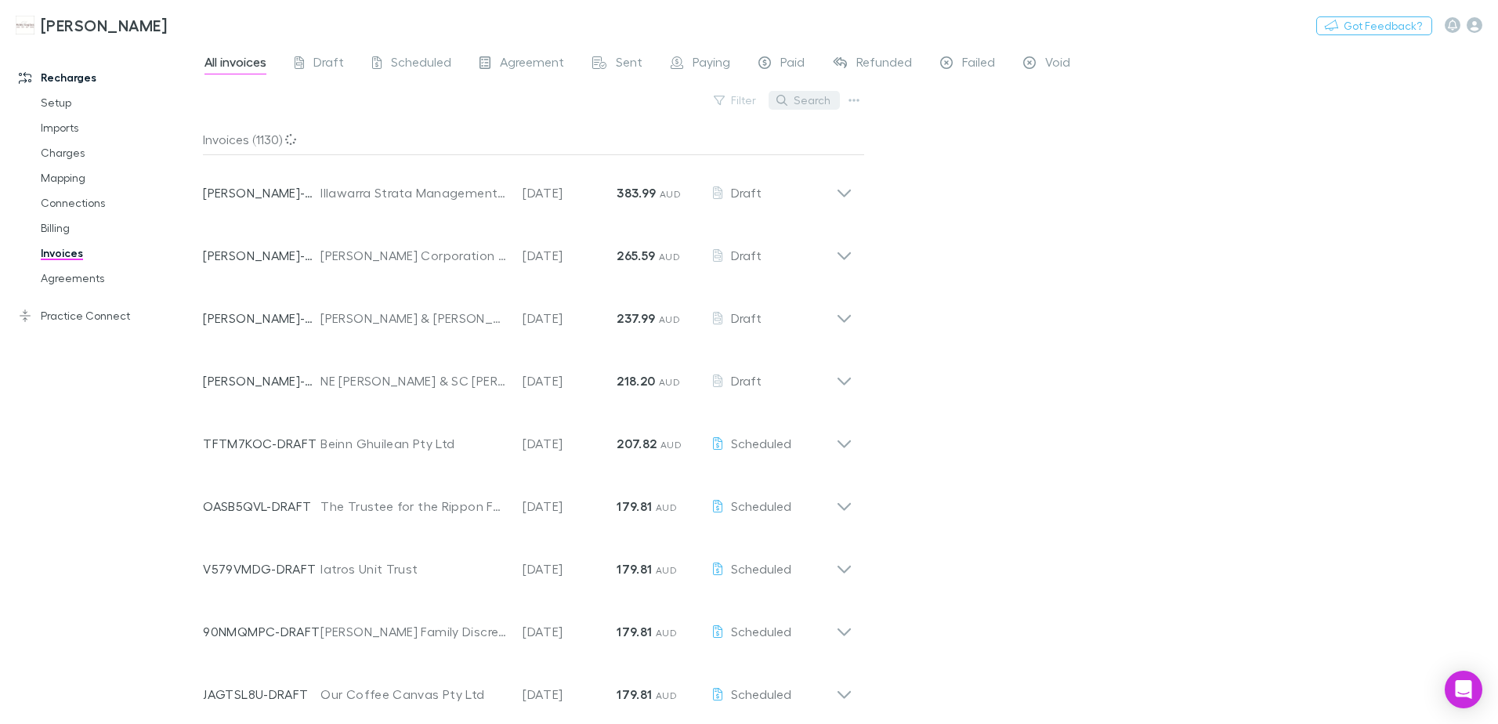
click at [808, 98] on button "Search" at bounding box center [804, 100] width 71 height 19
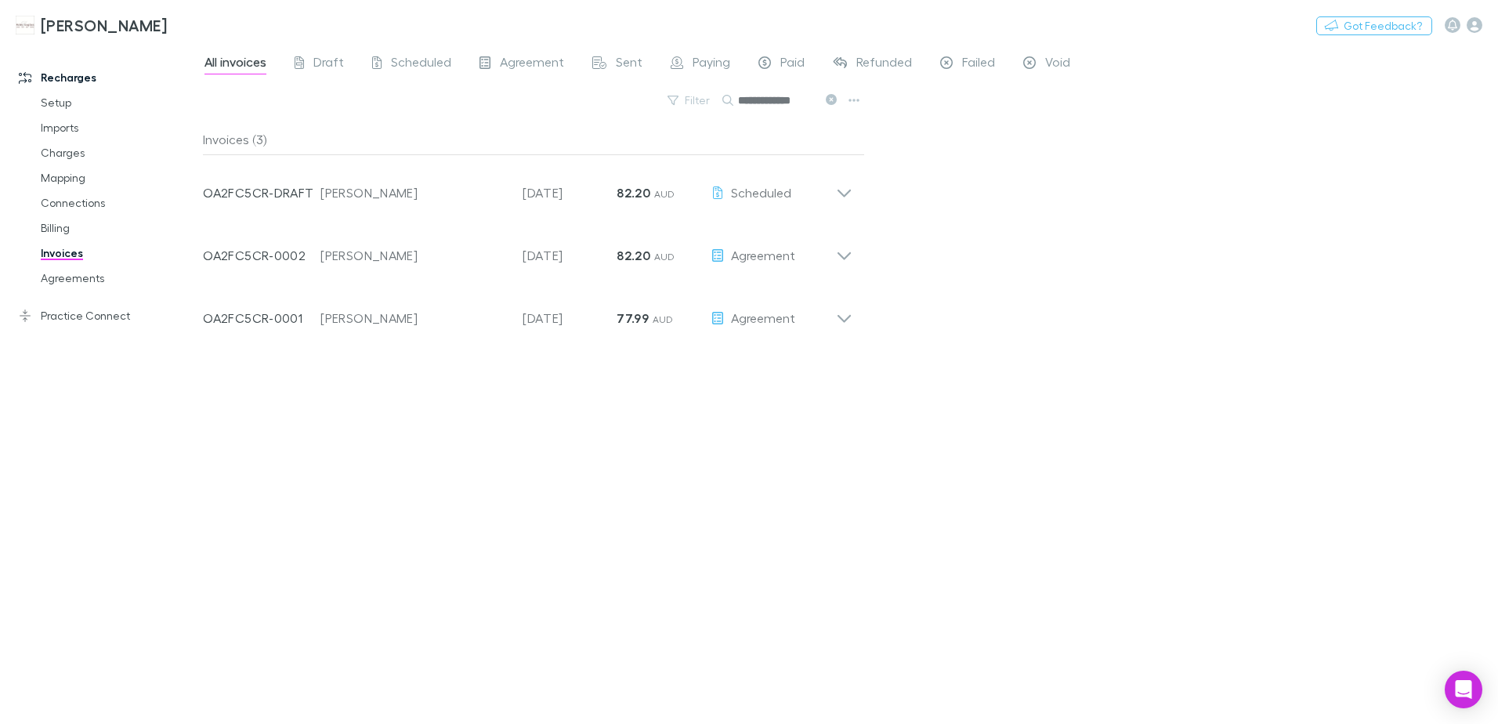
type input "**********"
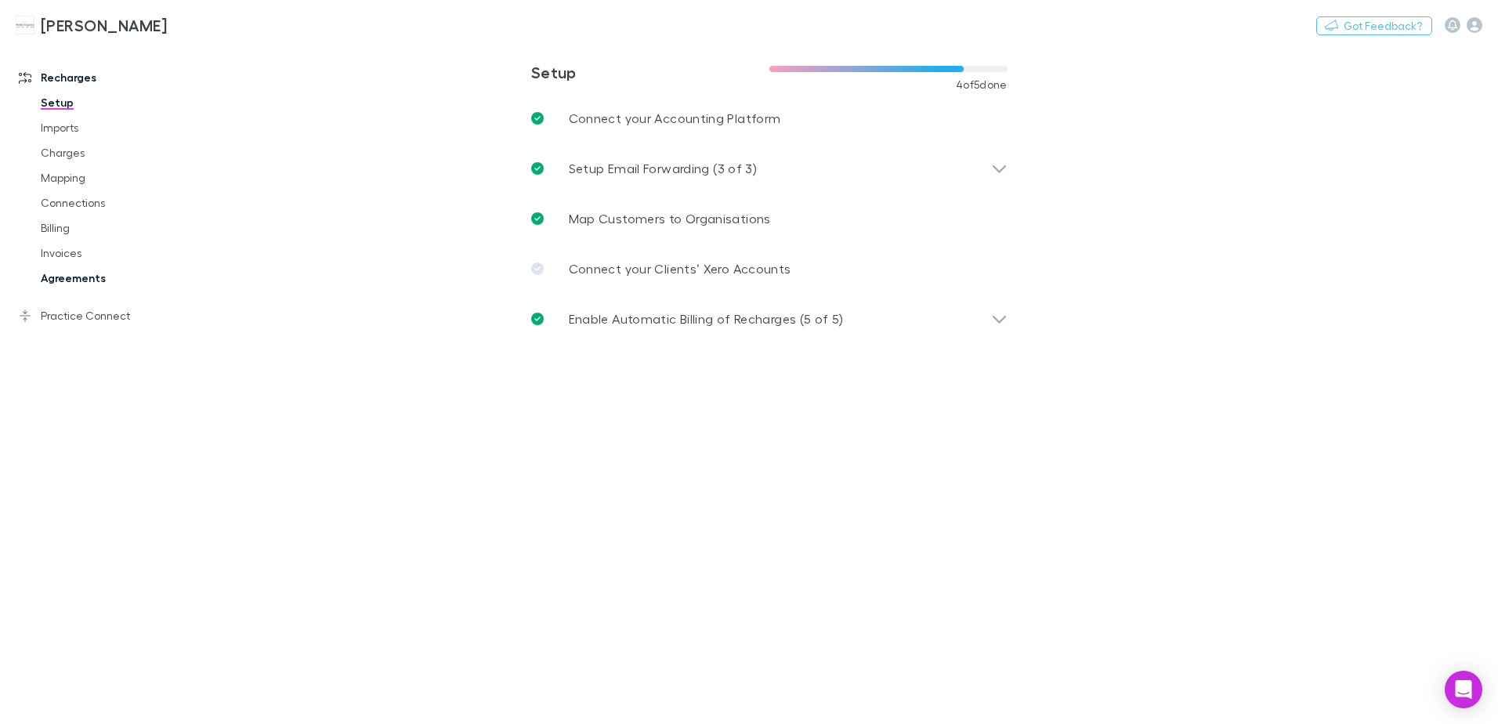
click at [79, 284] on link "Agreements" at bounding box center [118, 278] width 186 height 25
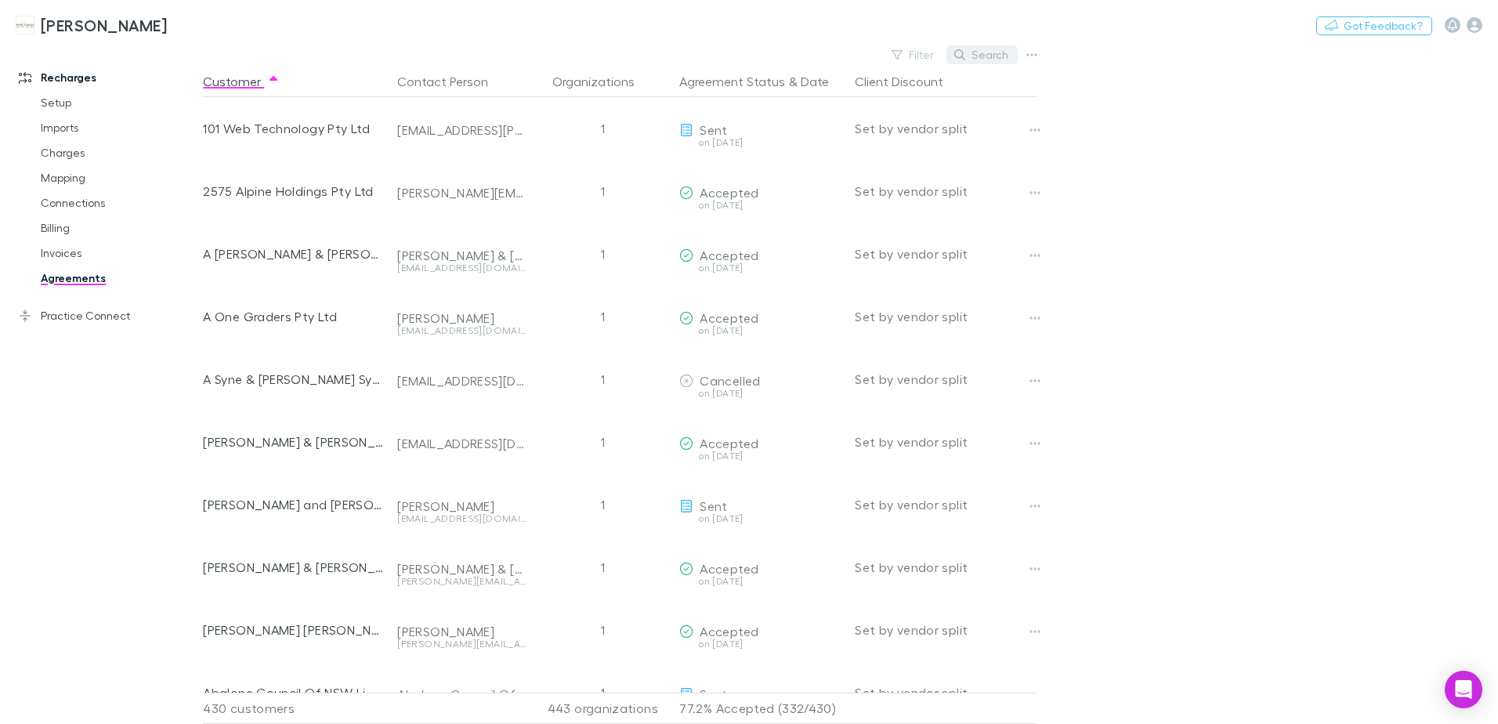
click at [978, 56] on button "Search" at bounding box center [982, 54] width 71 height 19
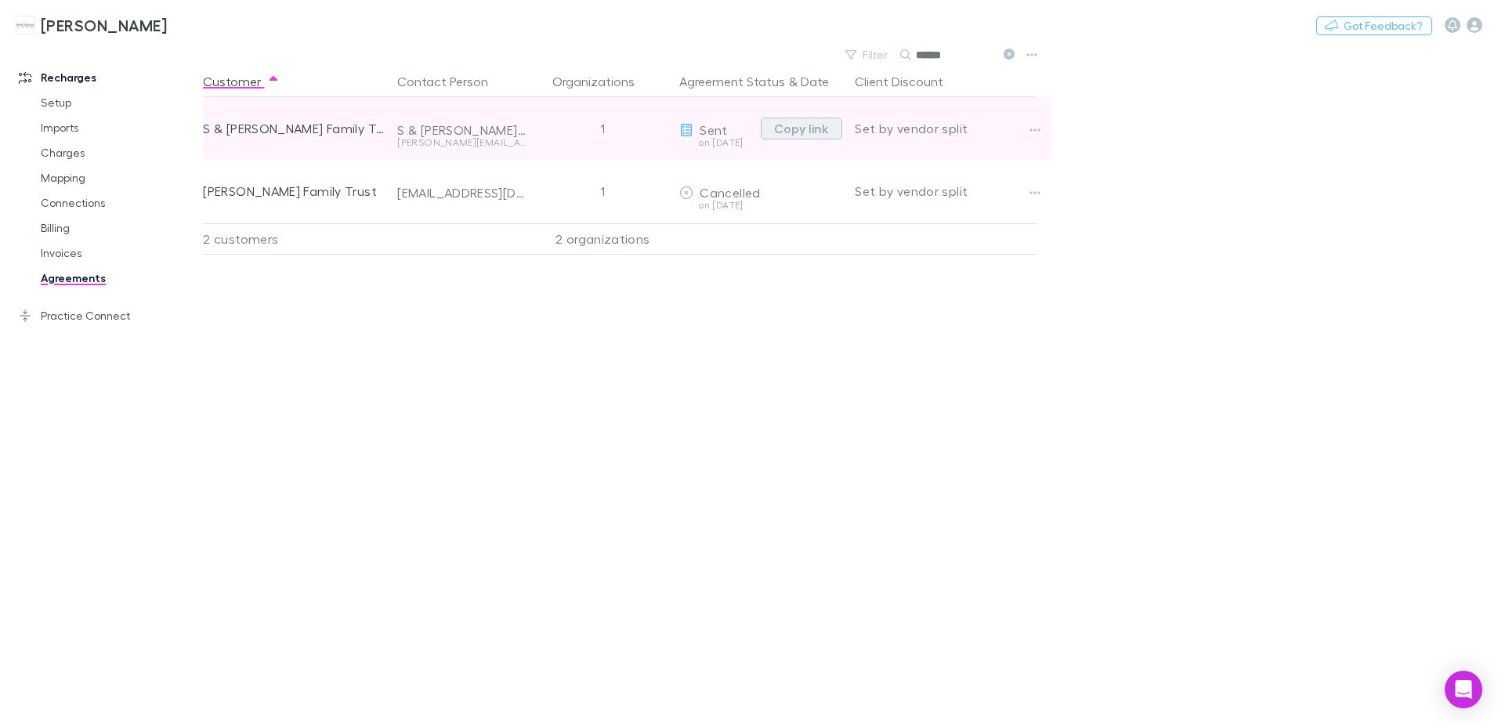
type input "******"
click at [816, 125] on button "Copy link" at bounding box center [801, 129] width 81 height 22
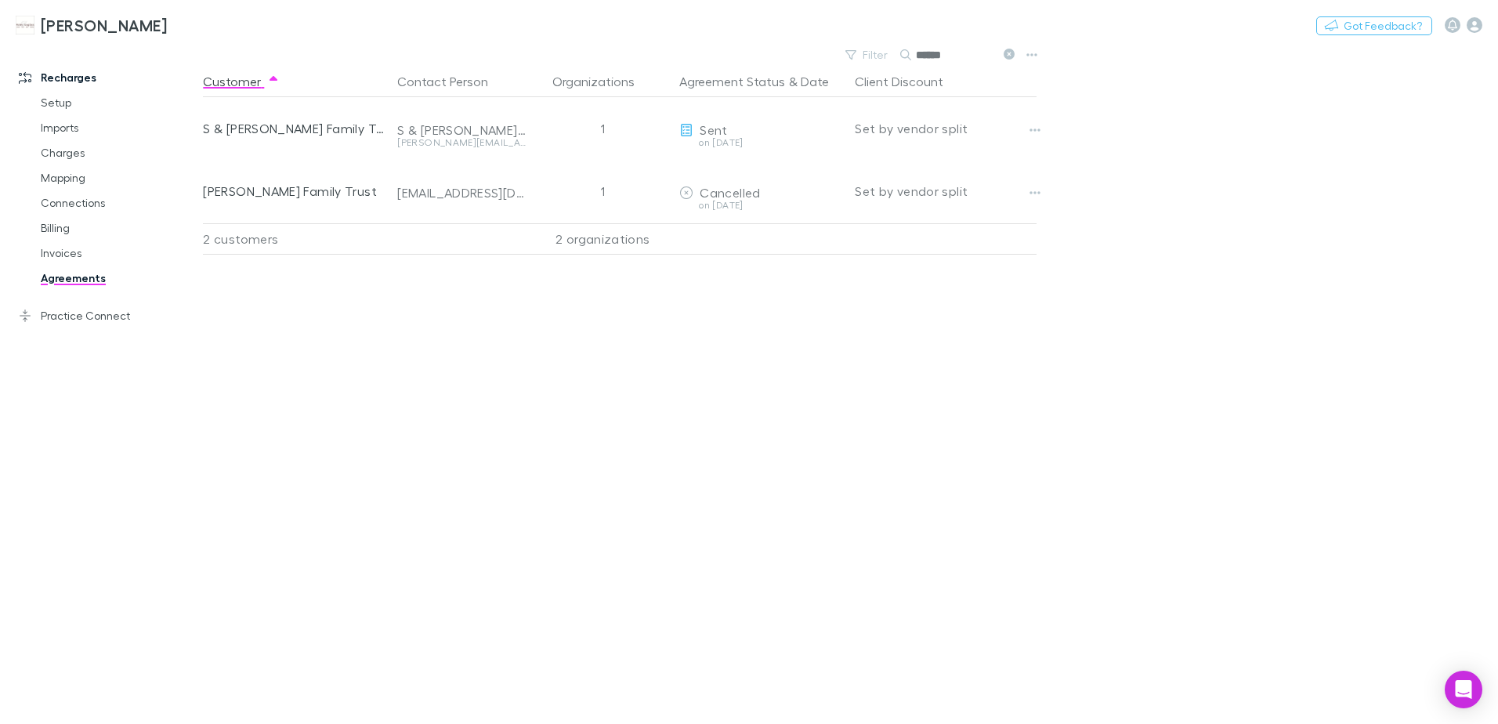
click at [1005, 55] on icon at bounding box center [1009, 54] width 11 height 11
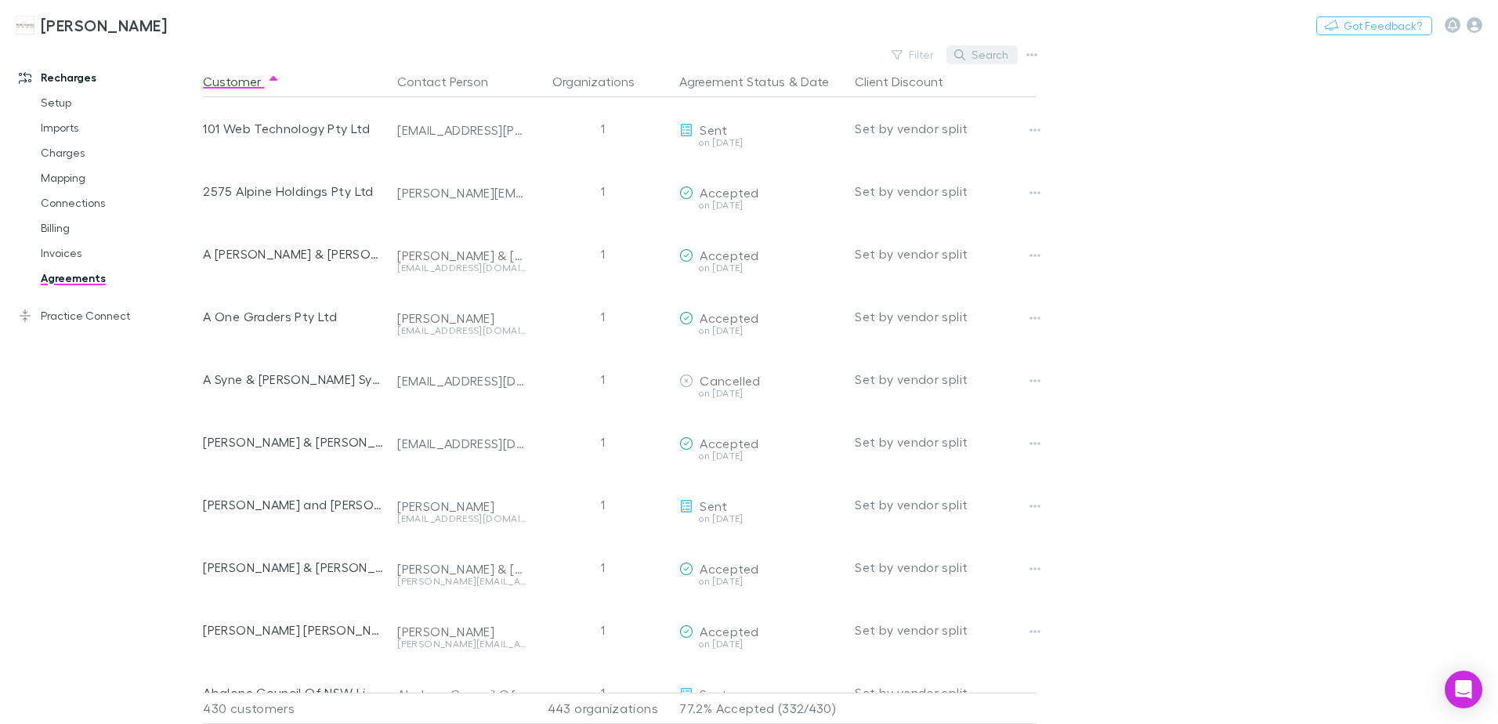
click at [980, 55] on button "Search" at bounding box center [982, 54] width 71 height 19
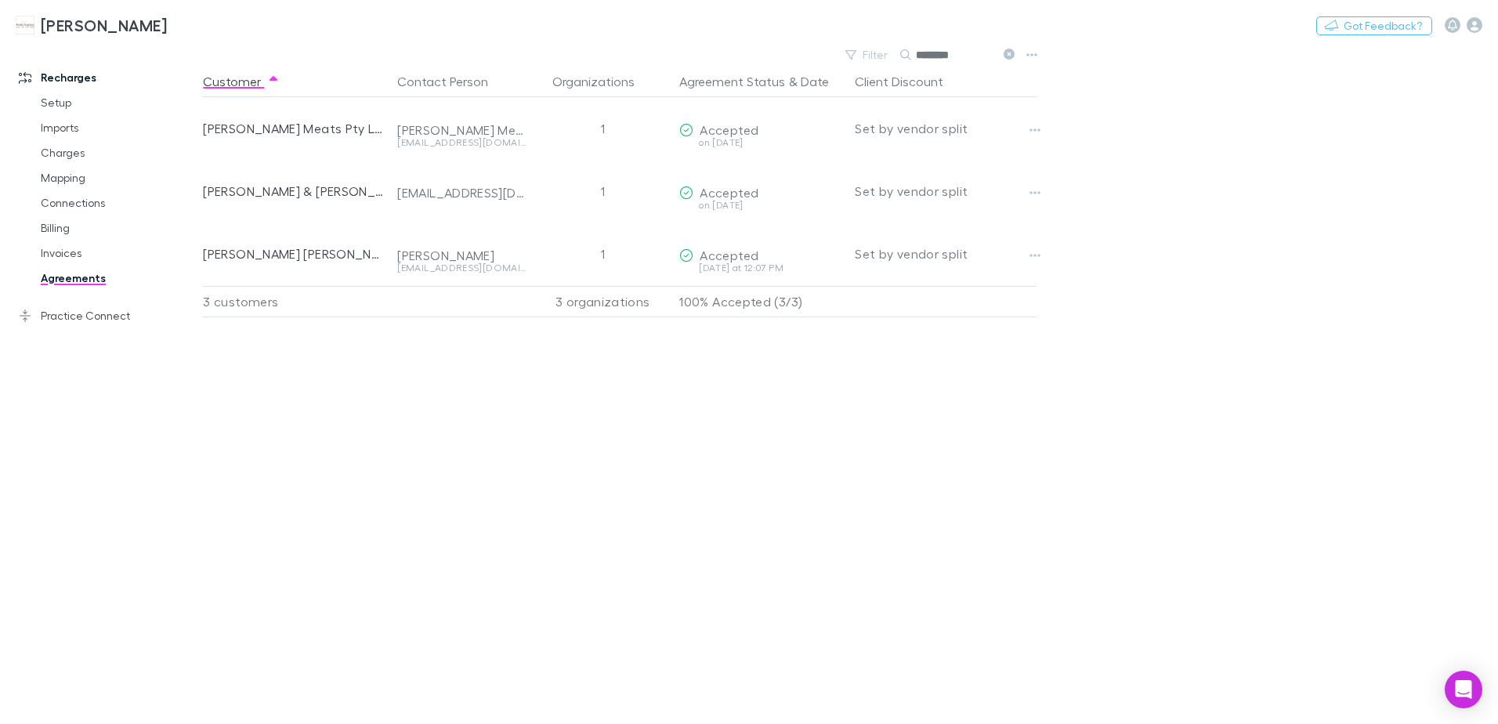
type input "********"
drag, startPoint x: 1008, startPoint y: 51, endPoint x: 1004, endPoint y: 71, distance: 20.7
click at [1008, 51] on icon at bounding box center [1009, 54] width 11 height 11
